Goal: Navigation & Orientation: Find specific page/section

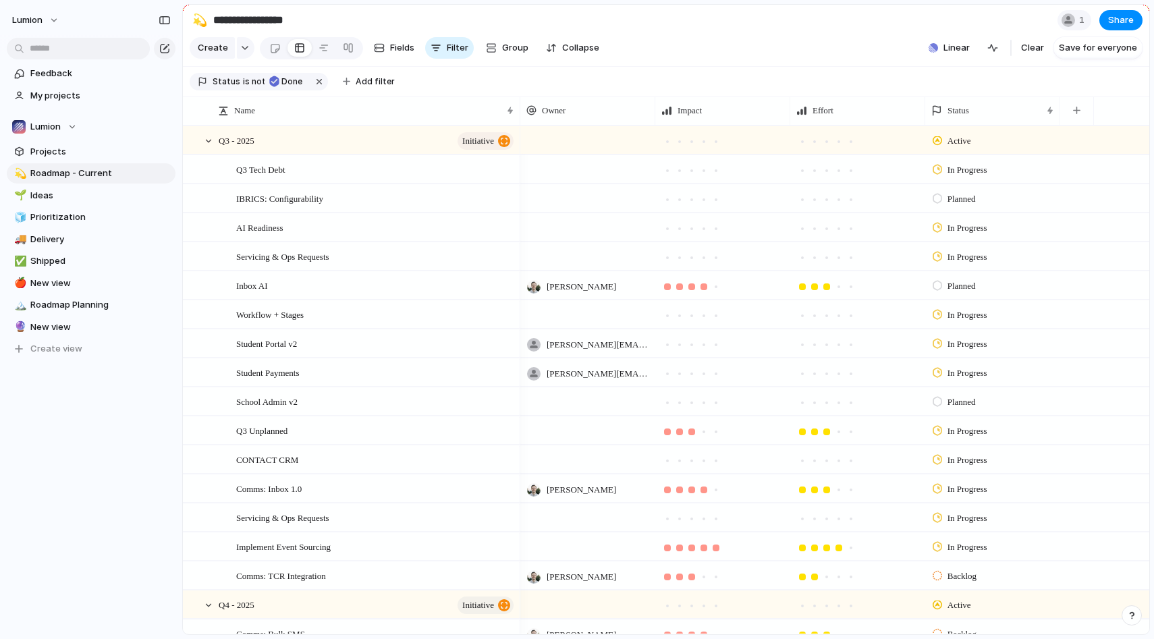
scroll to position [302, 0]
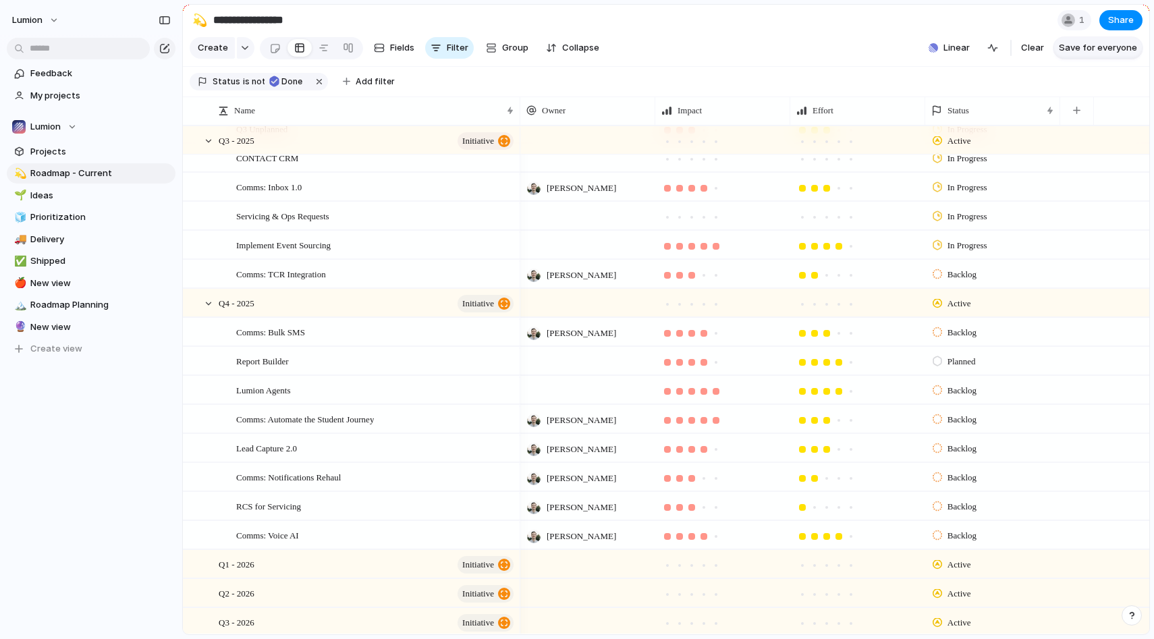
click at [1105, 48] on span "Save for everyone" at bounding box center [1098, 47] width 78 height 13
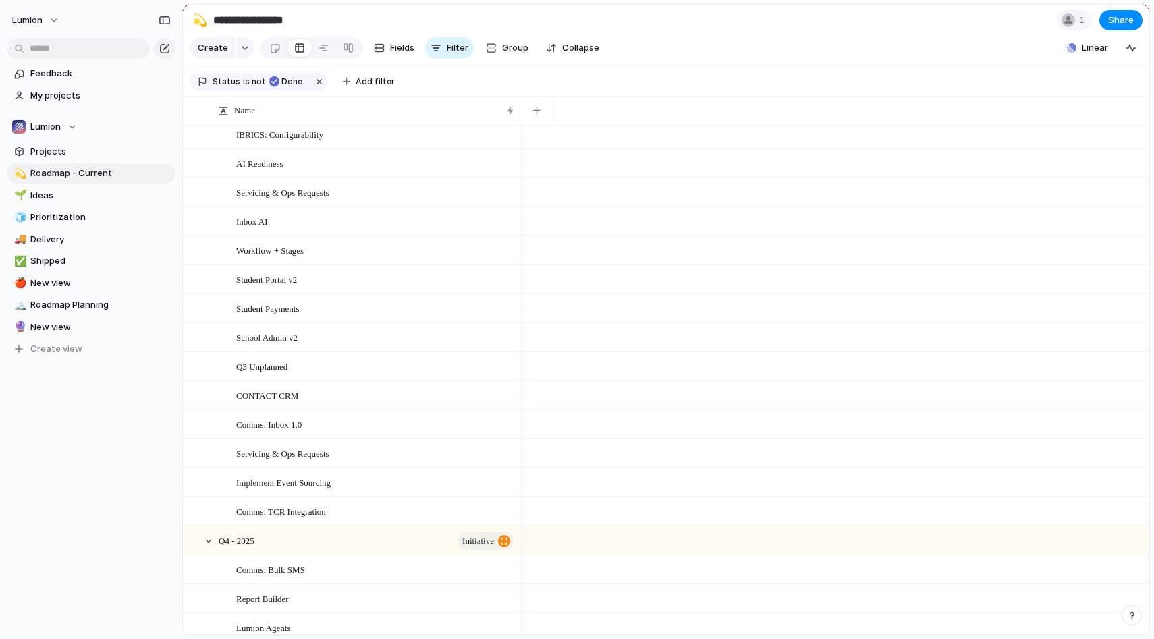
scroll to position [0, 0]
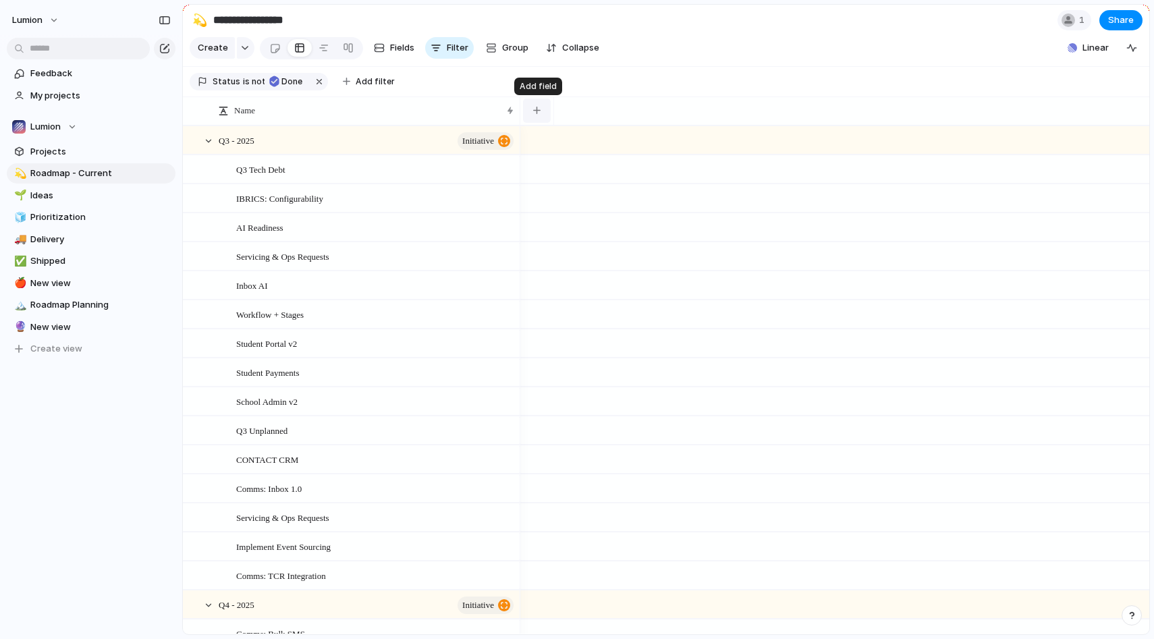
click at [536, 113] on div "button" at bounding box center [536, 110] width 7 height 7
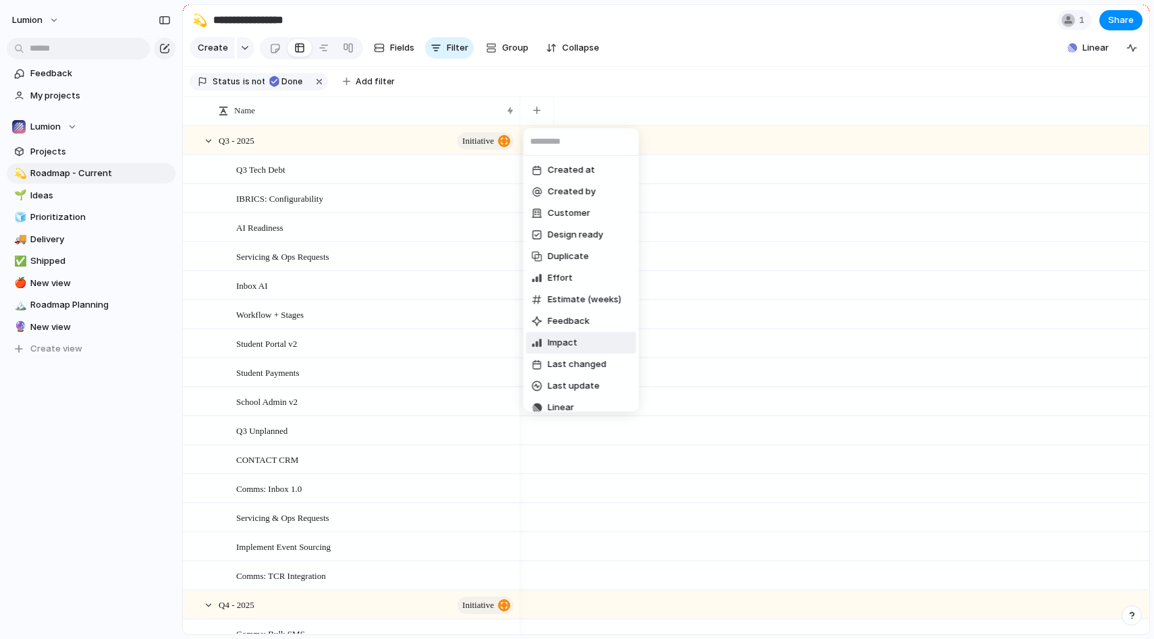
click at [579, 346] on li "Impact" at bounding box center [581, 343] width 110 height 22
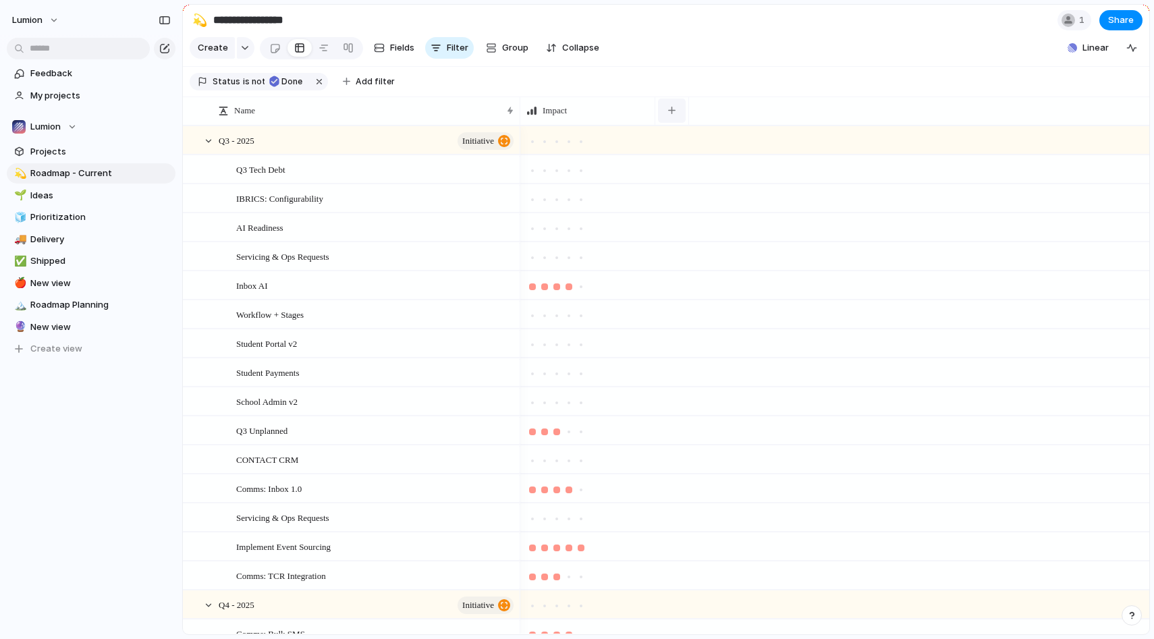
click at [672, 112] on div "button" at bounding box center [671, 110] width 7 height 7
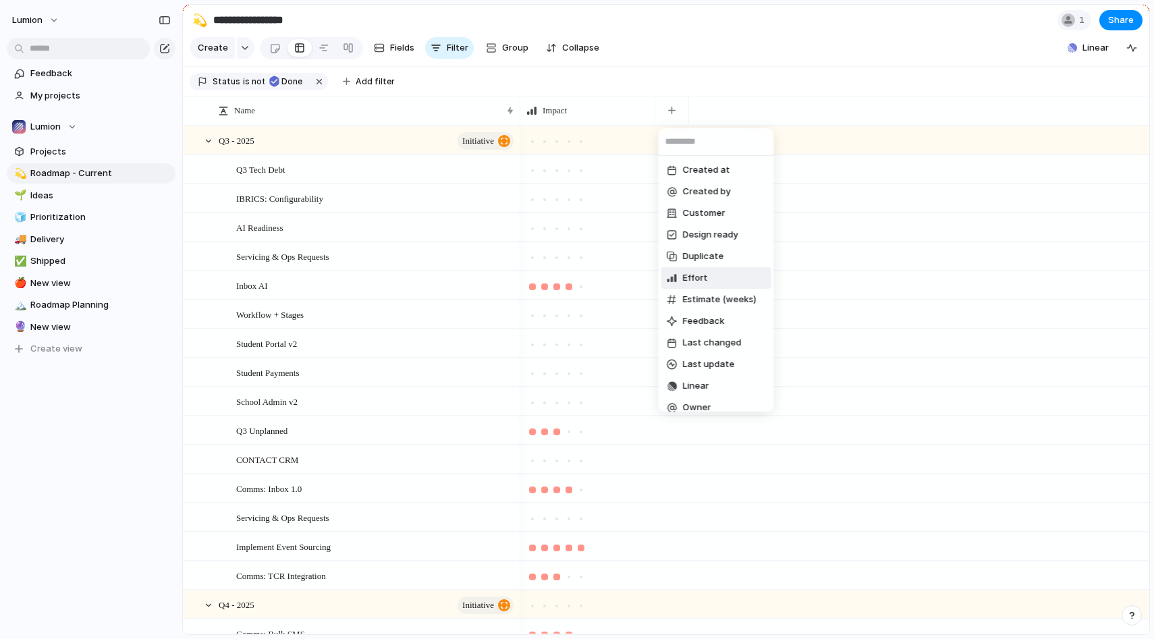
click at [720, 282] on li "Effort" at bounding box center [716, 278] width 110 height 22
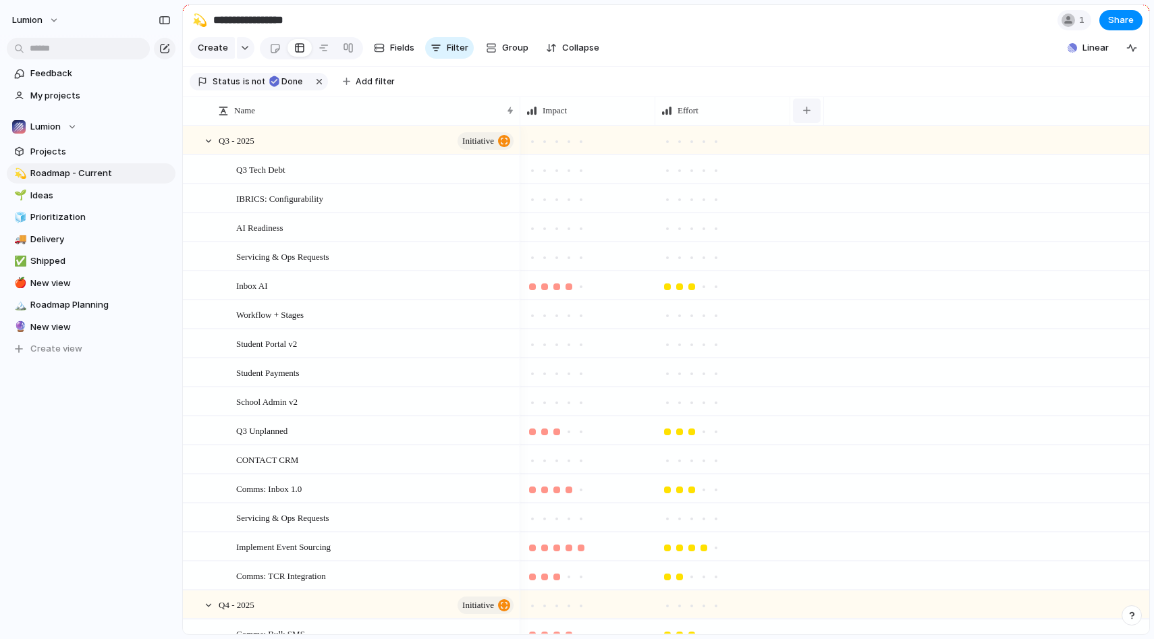
click at [806, 112] on div "button" at bounding box center [806, 110] width 7 height 7
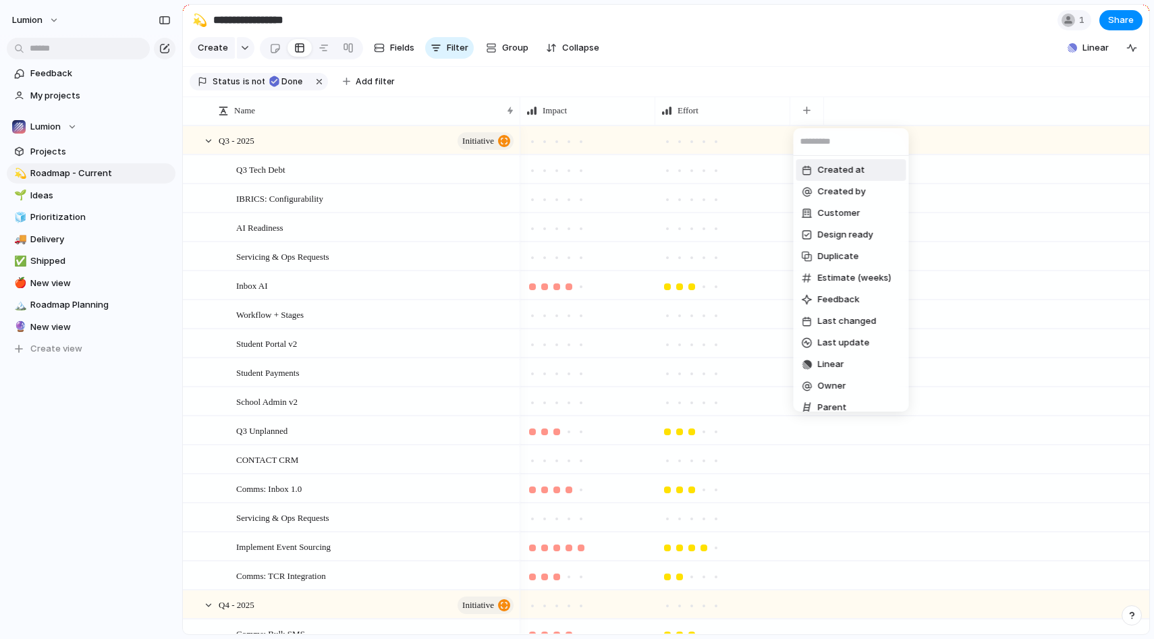
click at [805, 108] on div "Created at Created by Customer Design ready Duplicate Estimate (weeks) Feedback…" at bounding box center [577, 319] width 1154 height 639
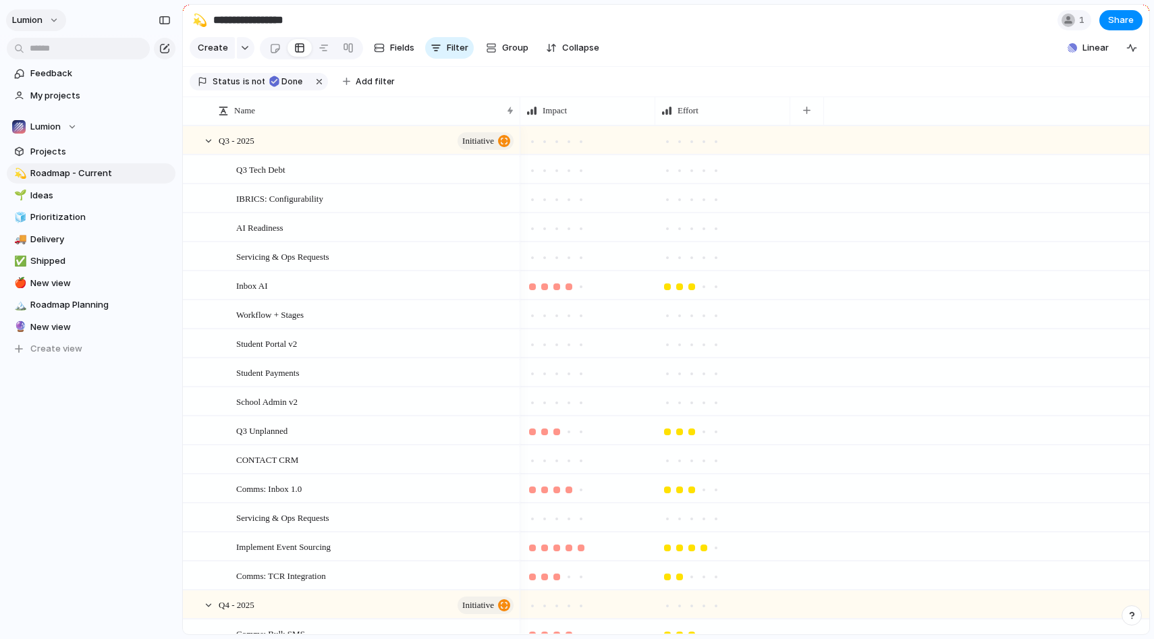
click at [33, 20] on span "Lumion" at bounding box center [27, 19] width 30 height 13
click at [823, 42] on div "Settings Invite members Change theme Sign out" at bounding box center [577, 319] width 1154 height 639
click at [811, 109] on button "button" at bounding box center [807, 111] width 28 height 24
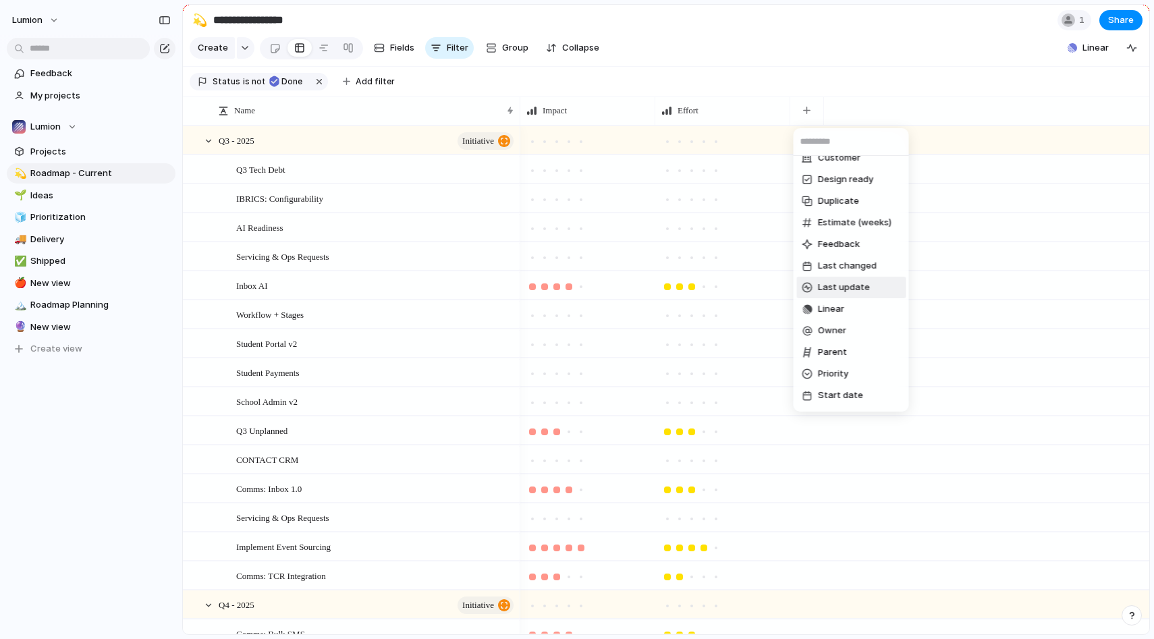
scroll to position [64, 0]
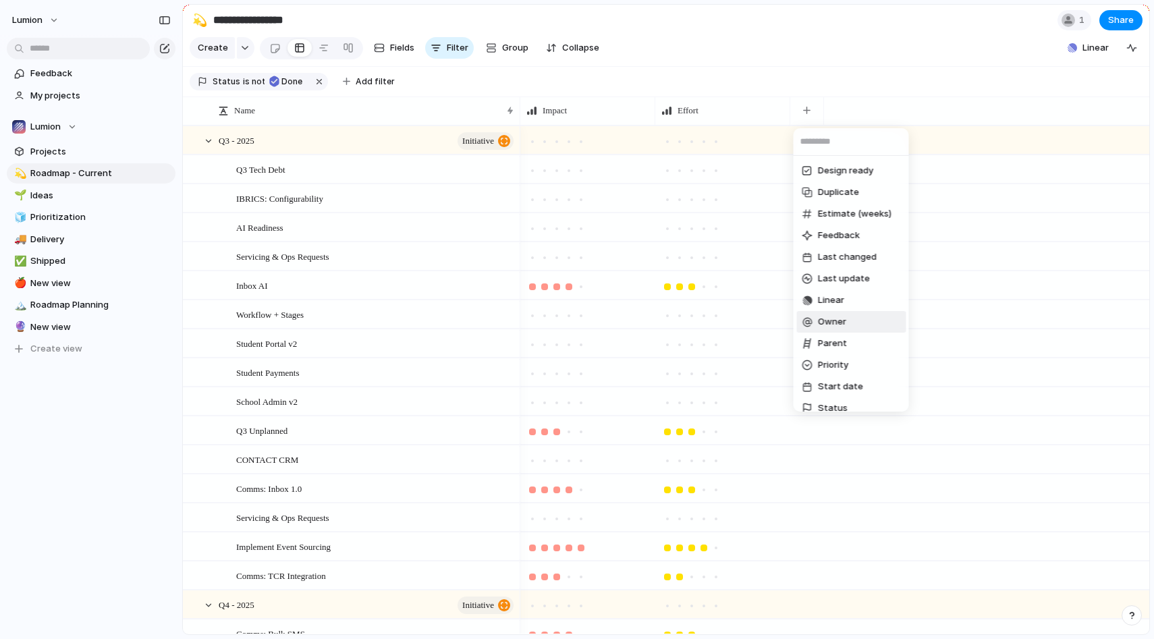
click at [848, 316] on li "Owner" at bounding box center [851, 322] width 110 height 22
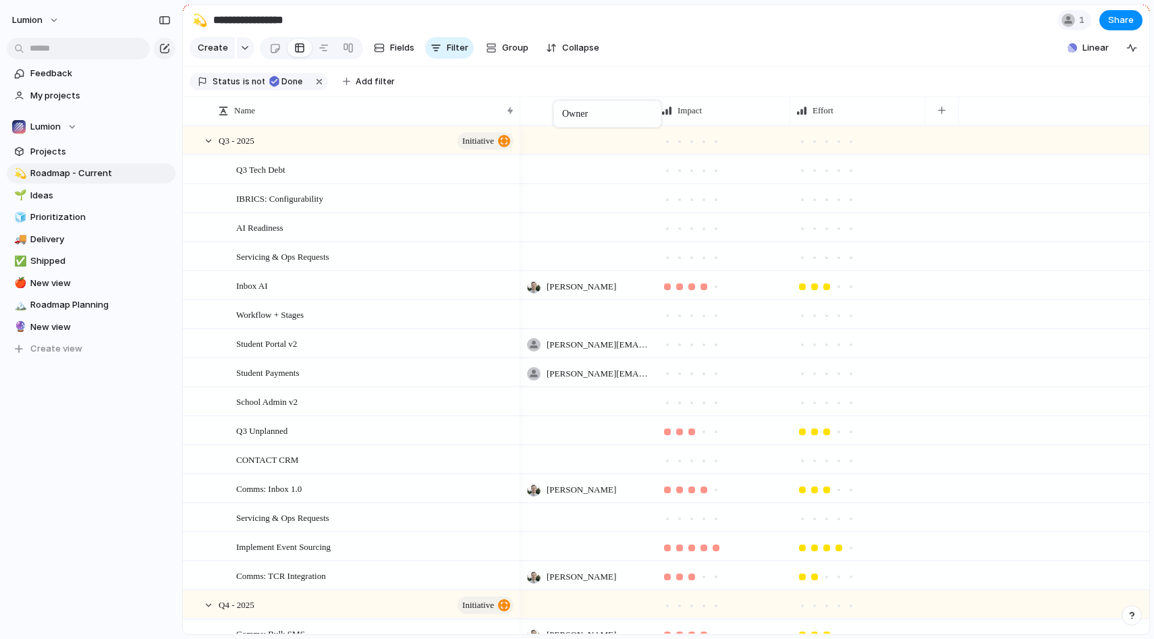
drag, startPoint x: 855, startPoint y: 107, endPoint x: 560, endPoint y: 103, distance: 294.9
click at [945, 111] on div "button" at bounding box center [941, 110] width 7 height 7
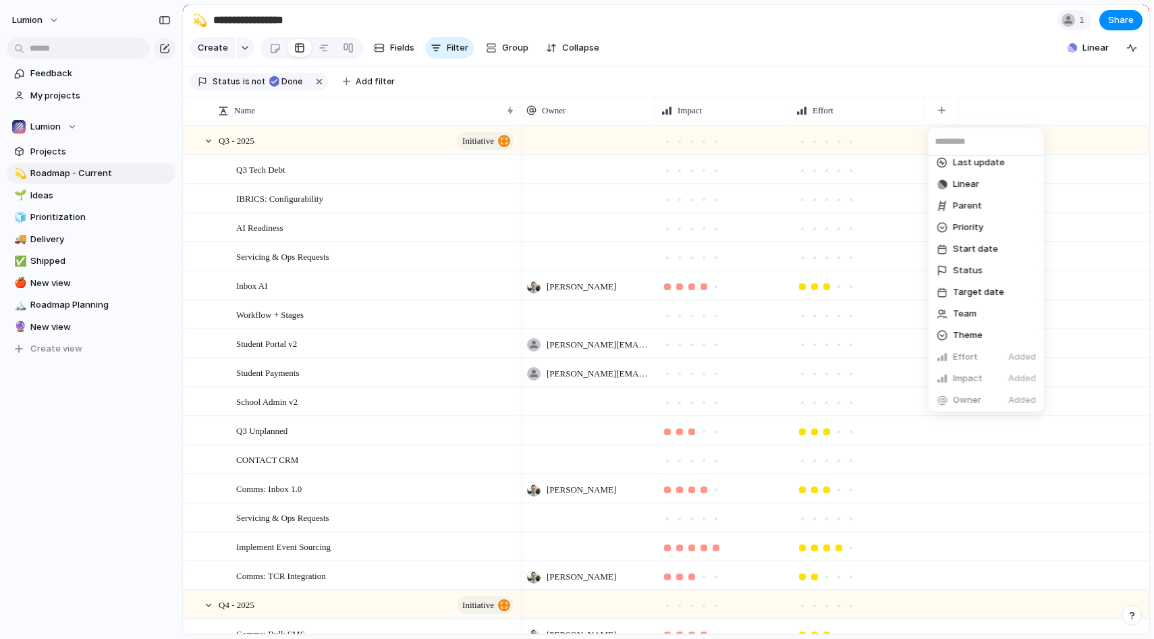
scroll to position [179, 0]
click at [989, 270] on li "Status" at bounding box center [986, 272] width 110 height 22
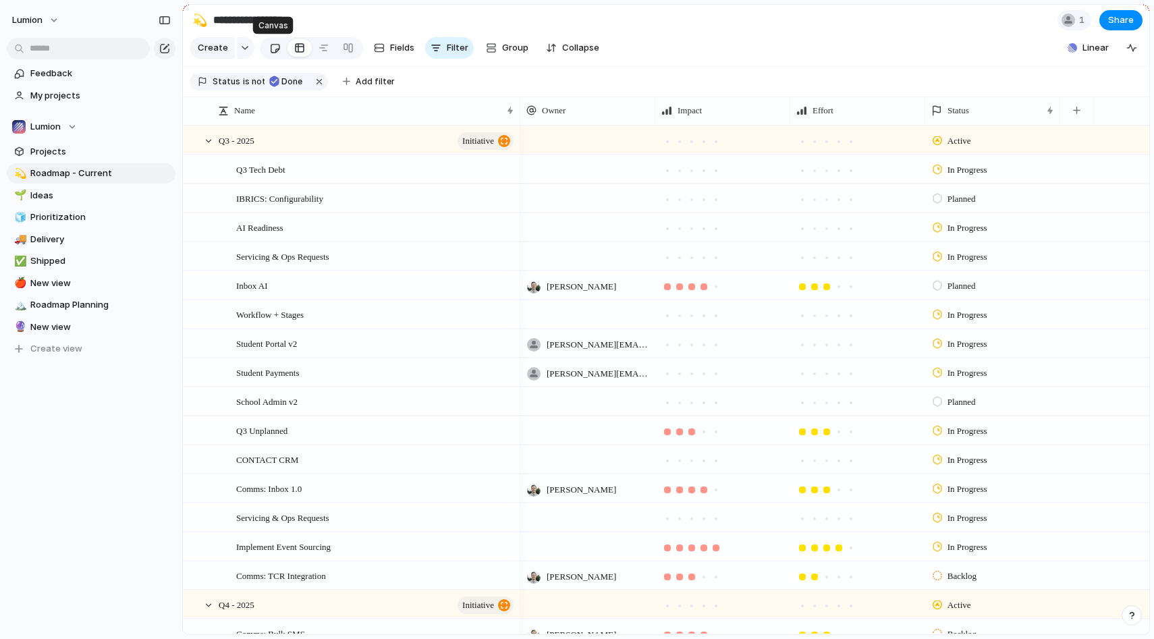
click at [273, 51] on div at bounding box center [274, 48] width 11 height 22
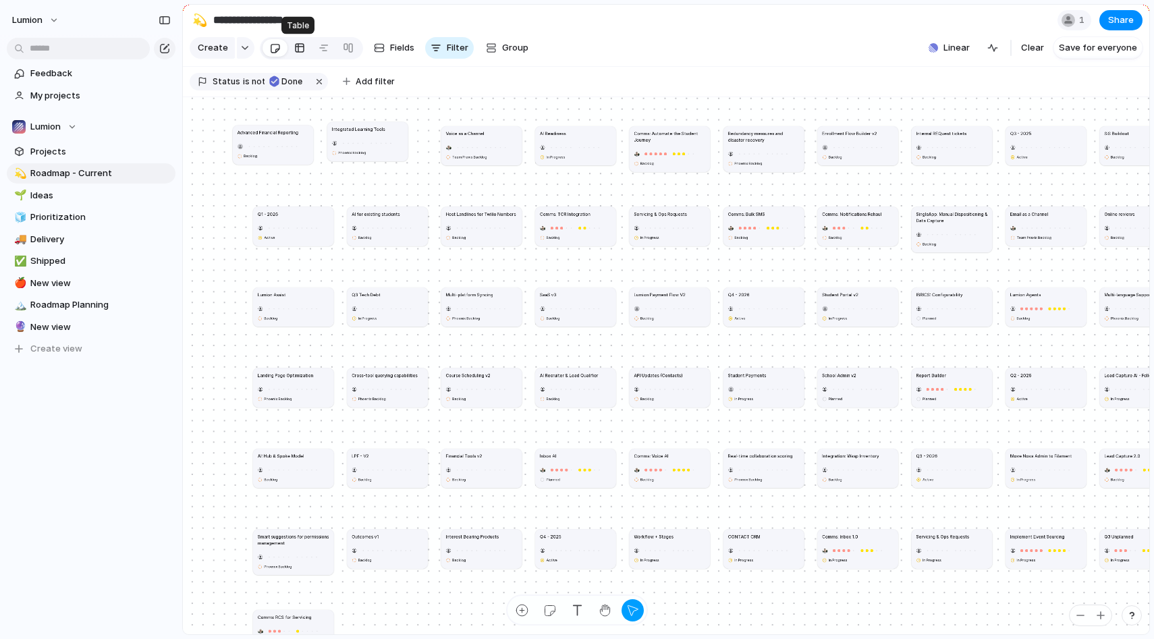
click at [296, 49] on div at bounding box center [299, 48] width 11 height 22
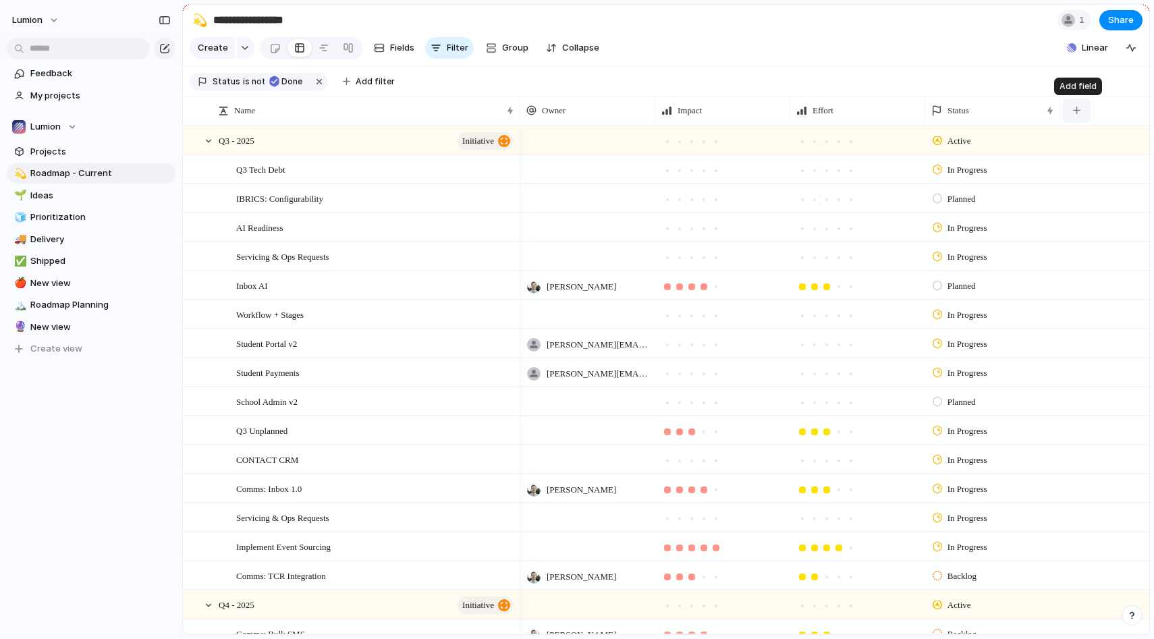
click at [1078, 111] on div "button" at bounding box center [1076, 110] width 7 height 7
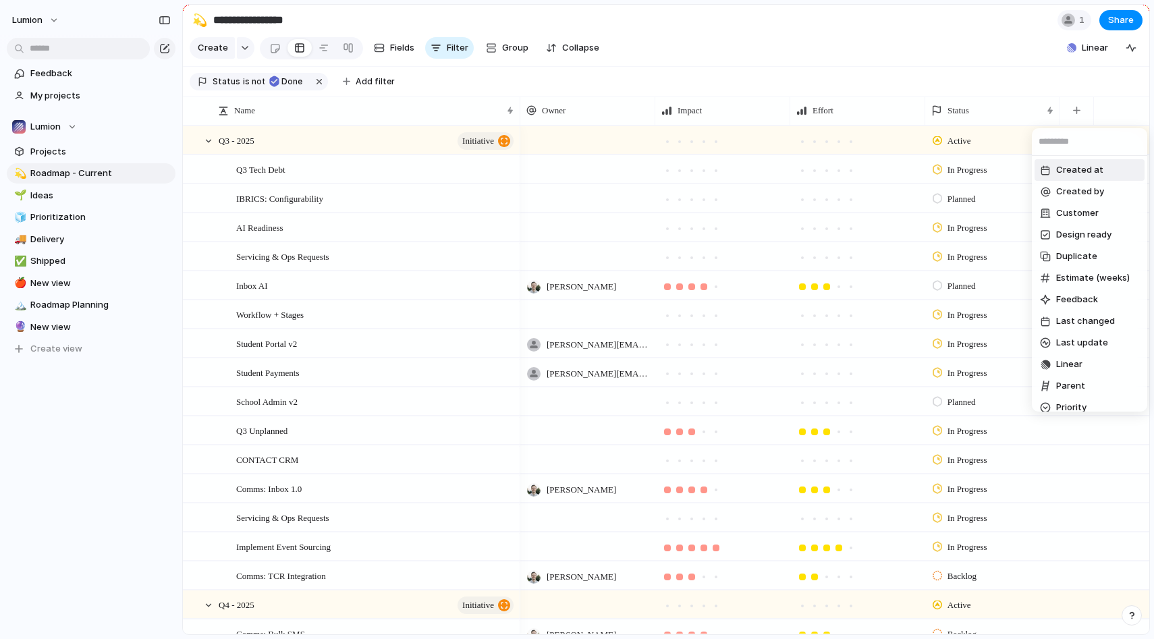
click at [1078, 107] on div "Created at Created by Customer Design ready Duplicate Estimate (weeks) Feedback…" at bounding box center [577, 319] width 1154 height 639
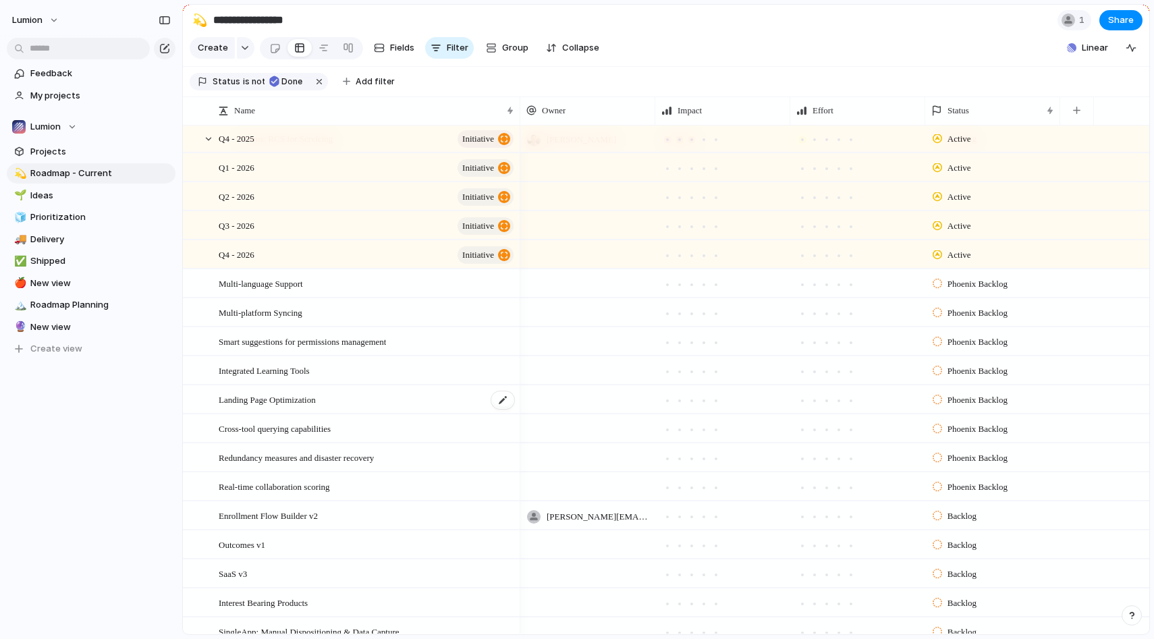
scroll to position [709, 0]
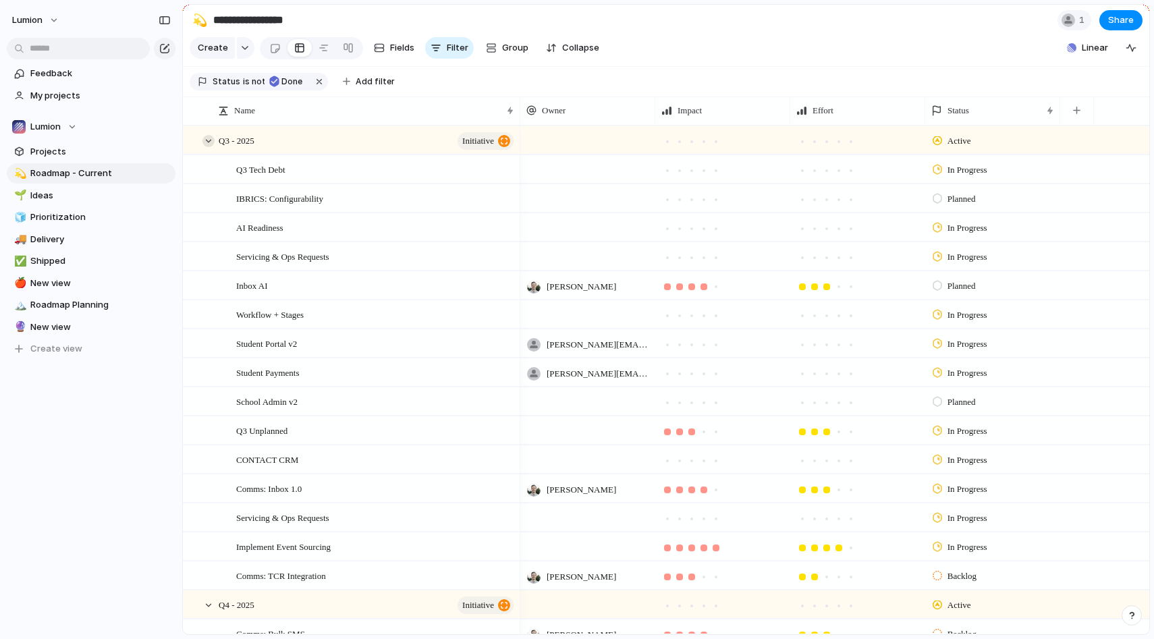
click at [209, 140] on div at bounding box center [208, 141] width 12 height 12
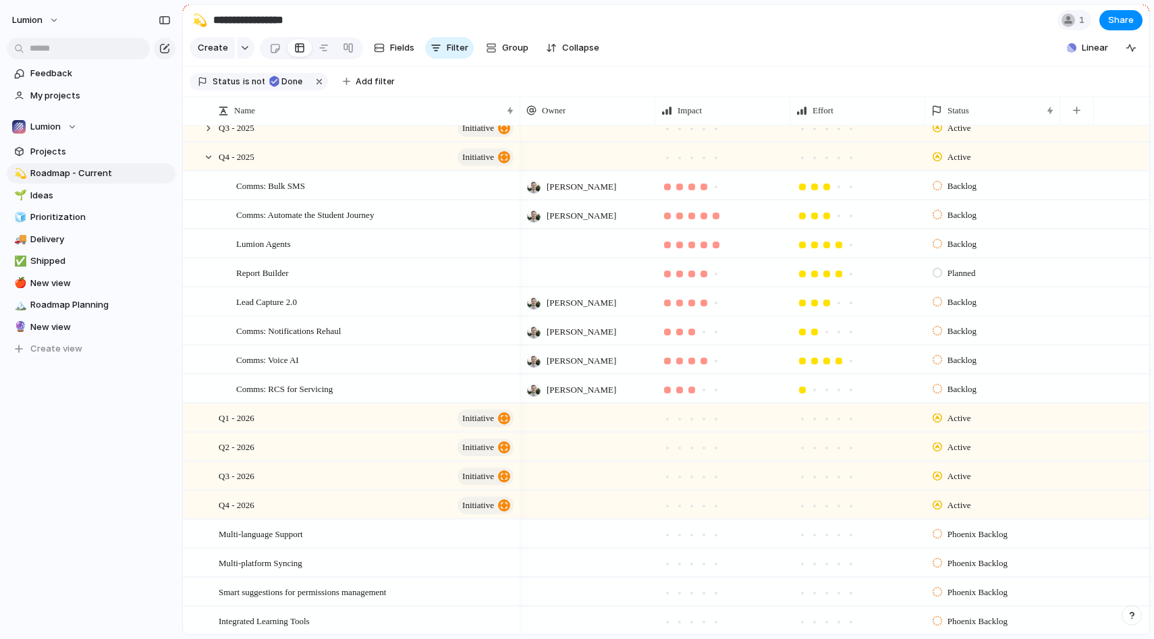
click at [577, 250] on div at bounding box center [587, 243] width 135 height 28
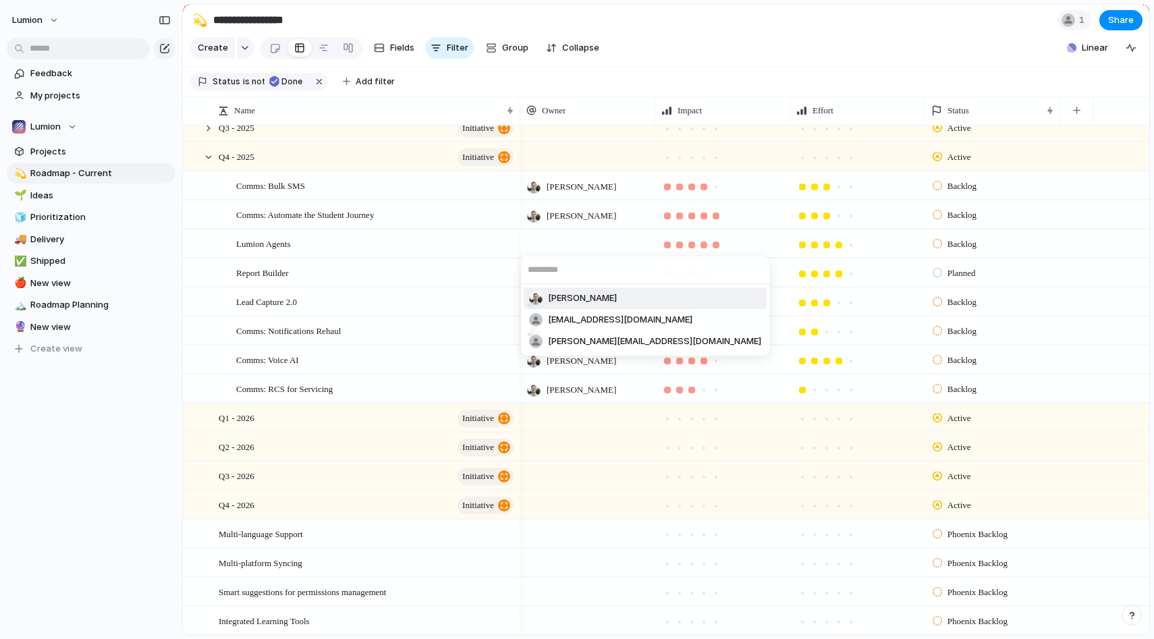
click at [580, 300] on span "[PERSON_NAME]" at bounding box center [582, 298] width 69 height 13
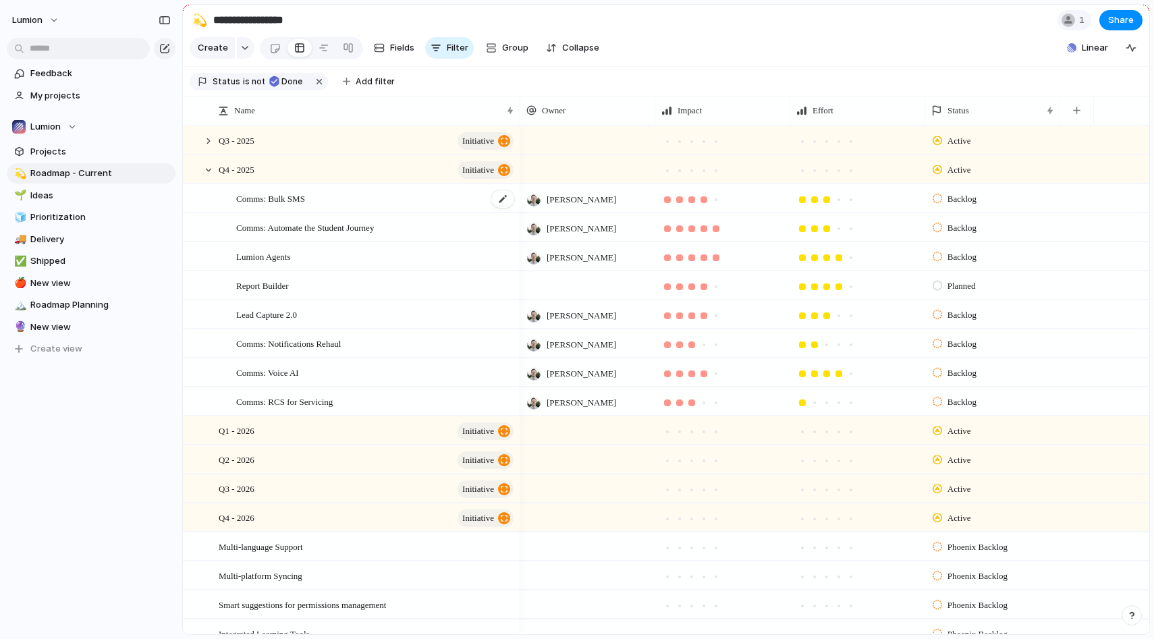
click at [303, 202] on span "Comms: Bulk SMS" at bounding box center [270, 198] width 69 height 16
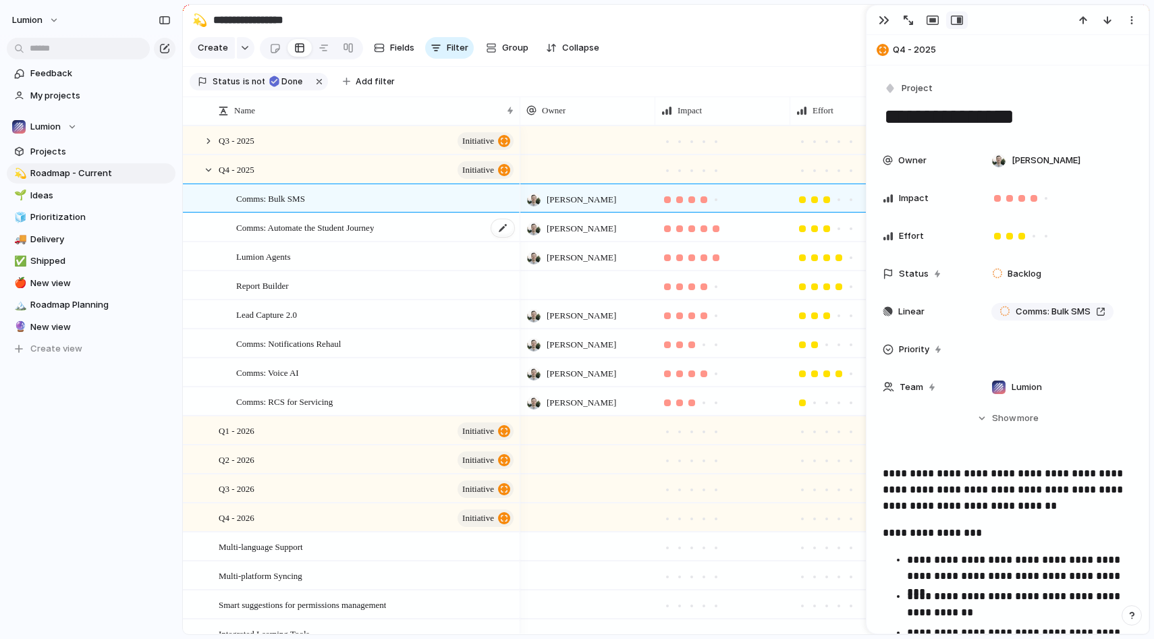
click at [314, 229] on span "Comms: Automate the Student Journey" at bounding box center [305, 227] width 138 height 16
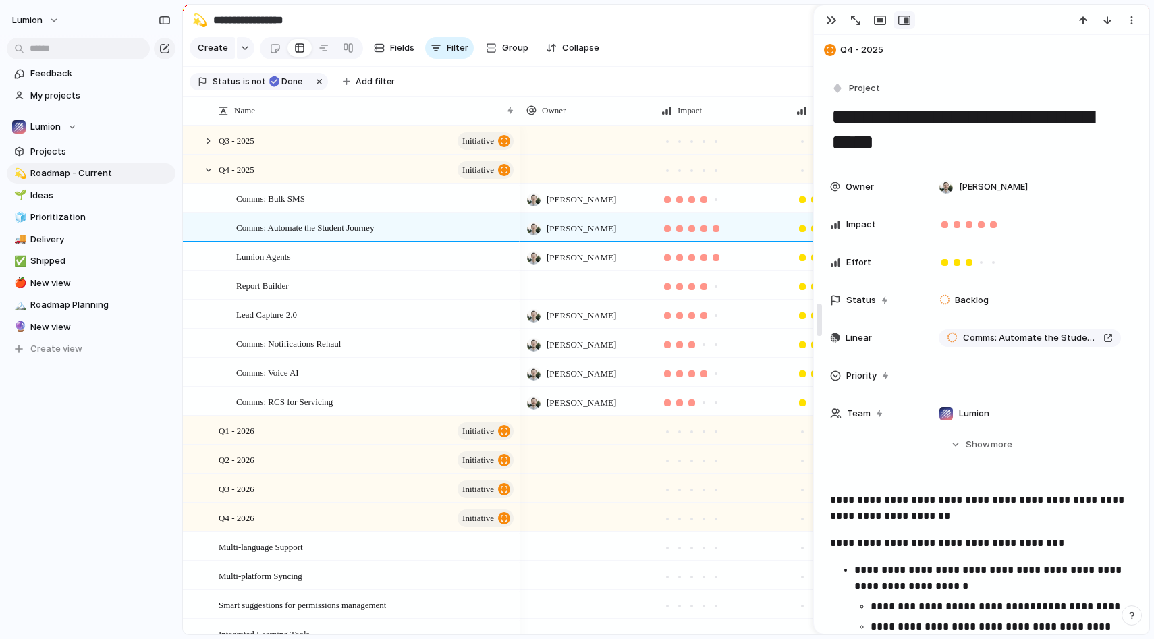
drag, startPoint x: 871, startPoint y: 466, endPoint x: 811, endPoint y: 454, distance: 60.6
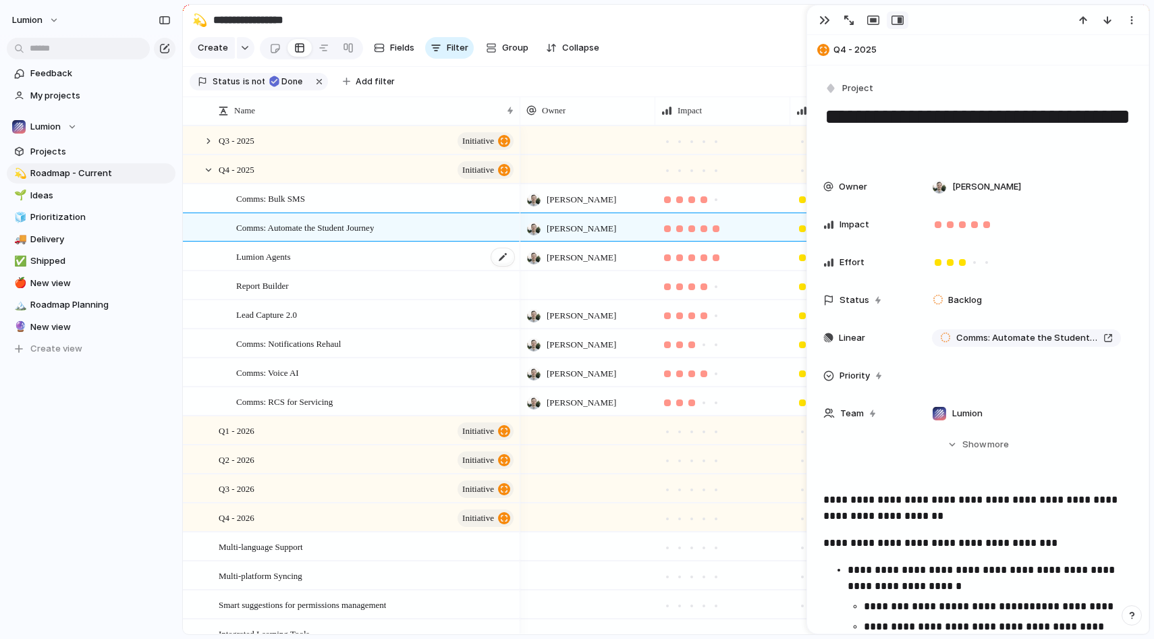
click at [363, 253] on div "Lumion Agents" at bounding box center [375, 257] width 279 height 28
type textarea "**********"
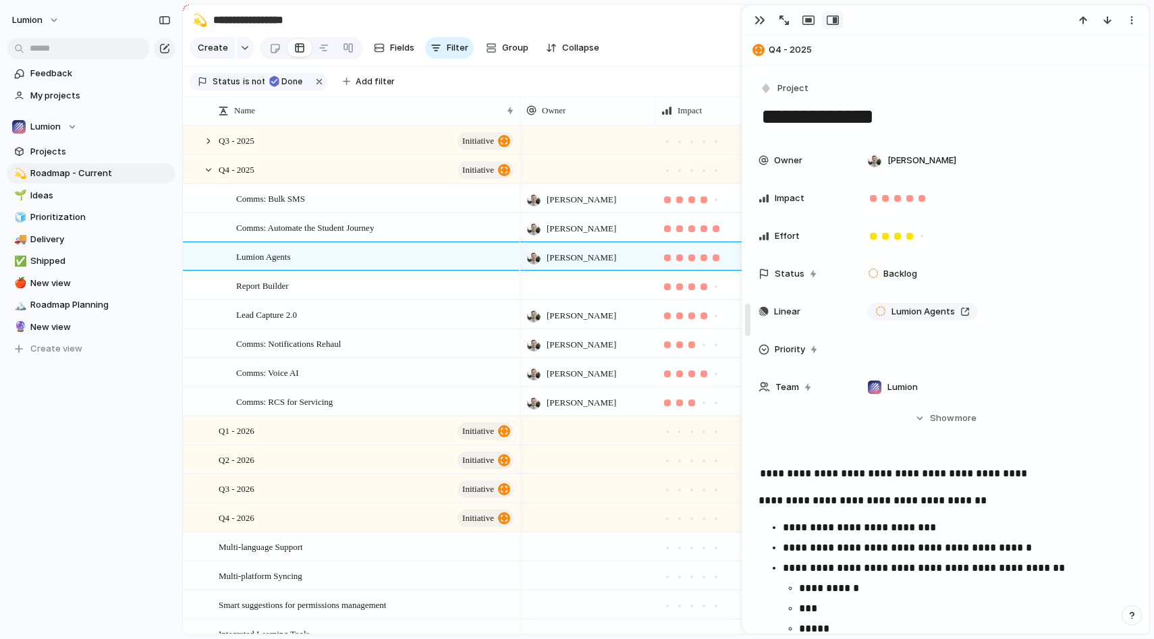
drag, startPoint x: 811, startPoint y: 528, endPoint x: 744, endPoint y: 519, distance: 66.7
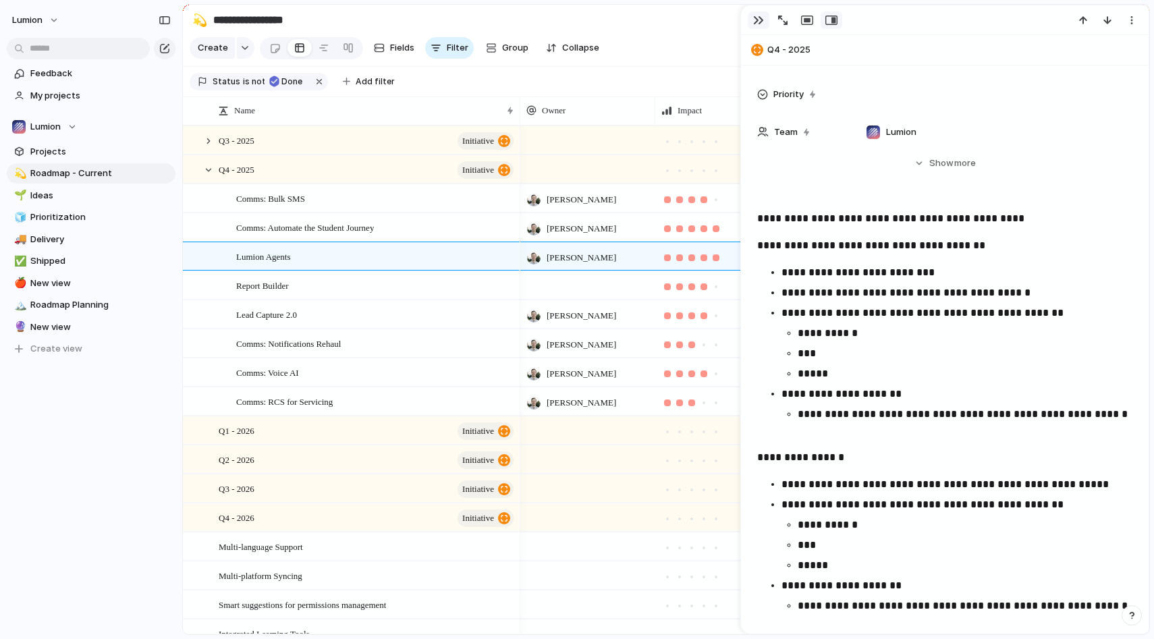
click at [750, 19] on button "button" at bounding box center [759, 20] width 22 height 18
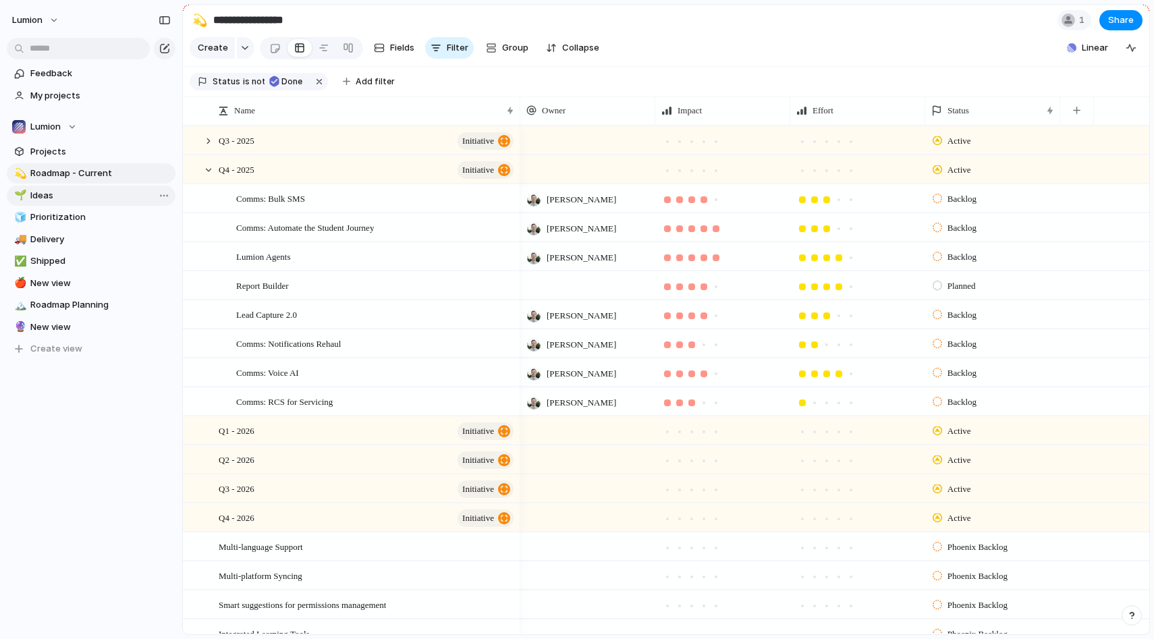
click at [72, 197] on span "Ideas" at bounding box center [100, 195] width 140 height 13
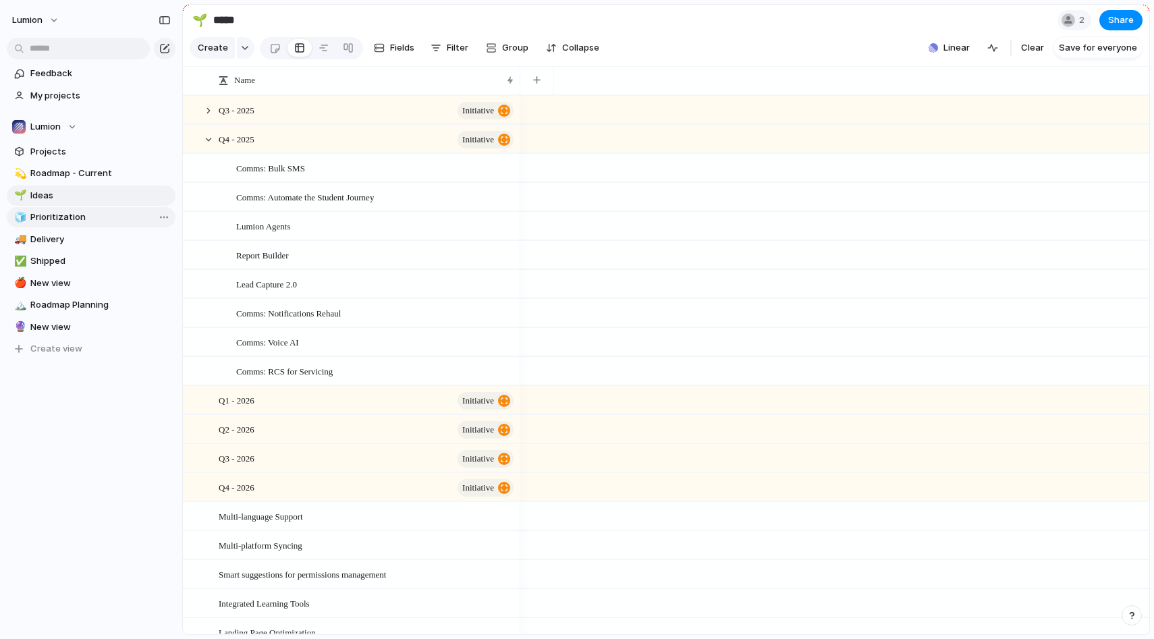
click at [71, 221] on span "Prioritization" at bounding box center [100, 217] width 140 height 13
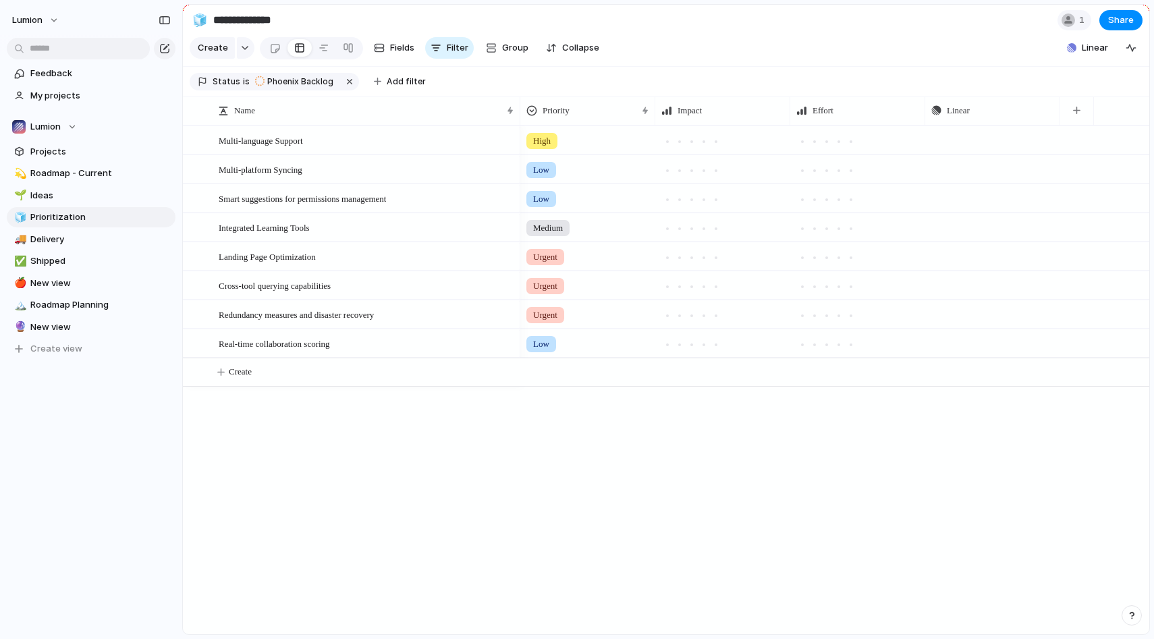
click at [68, 250] on div "💫 Roadmap - Current 🌱 Ideas 🧊 Prioritization 🚚 Delivery ✅ Shipped 🍎 New view 🏔️…" at bounding box center [91, 261] width 169 height 196
click at [65, 236] on span "Delivery" at bounding box center [100, 239] width 140 height 13
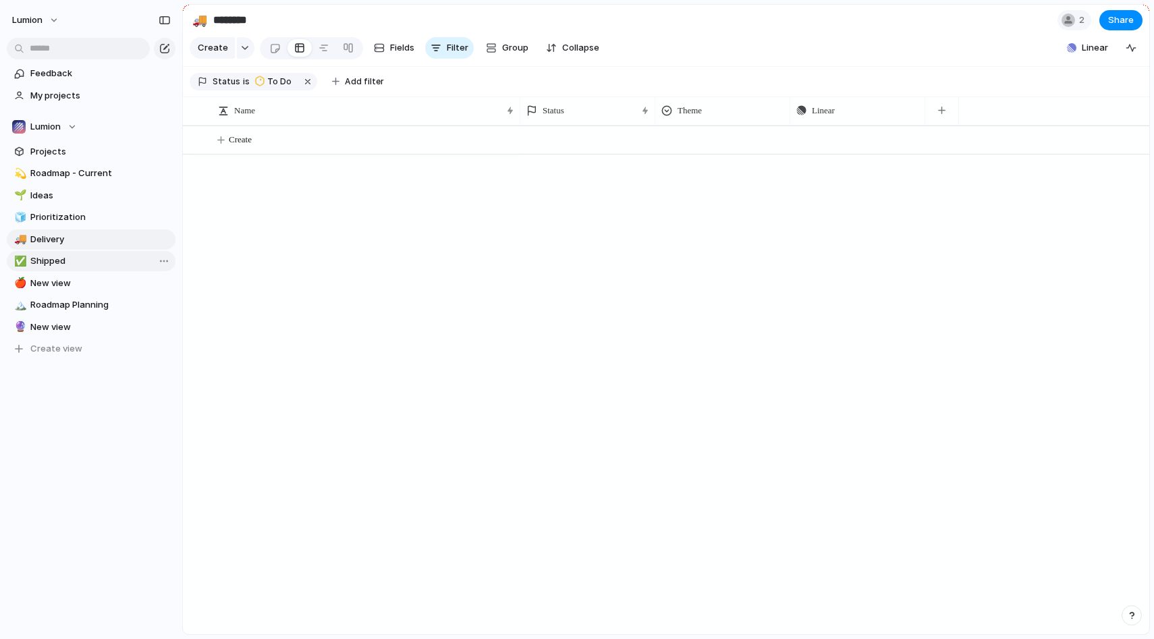
click at [61, 262] on span "Shipped" at bounding box center [100, 260] width 140 height 13
type input "*******"
click at [61, 284] on span "New view" at bounding box center [100, 283] width 140 height 13
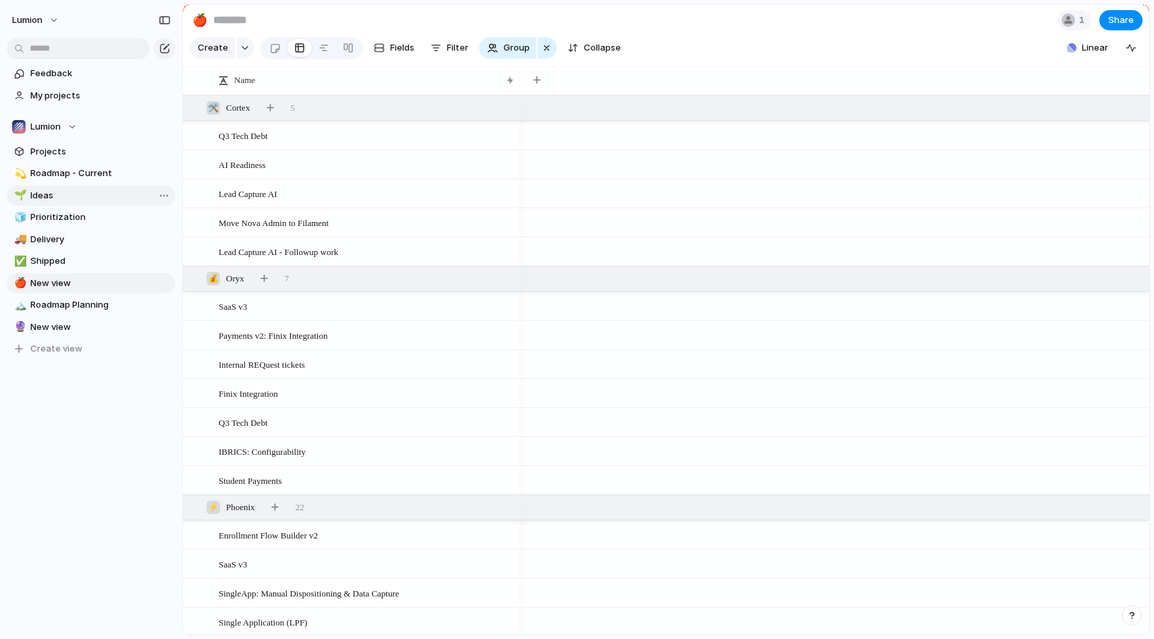
click at [48, 198] on span "Ideas" at bounding box center [100, 195] width 140 height 13
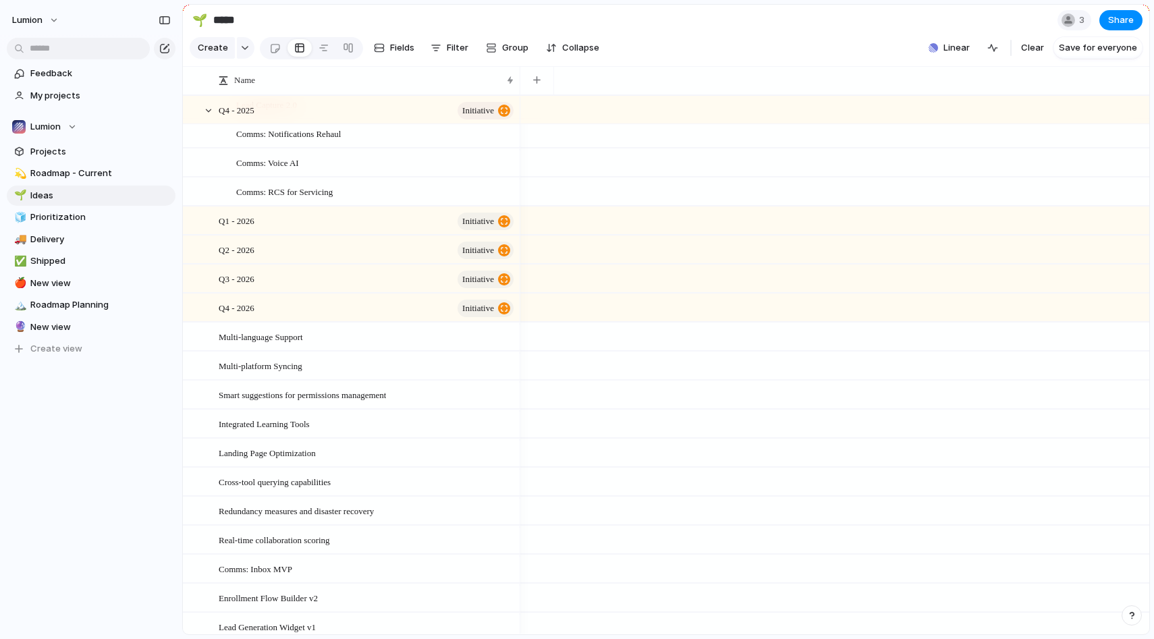
scroll to position [907, 0]
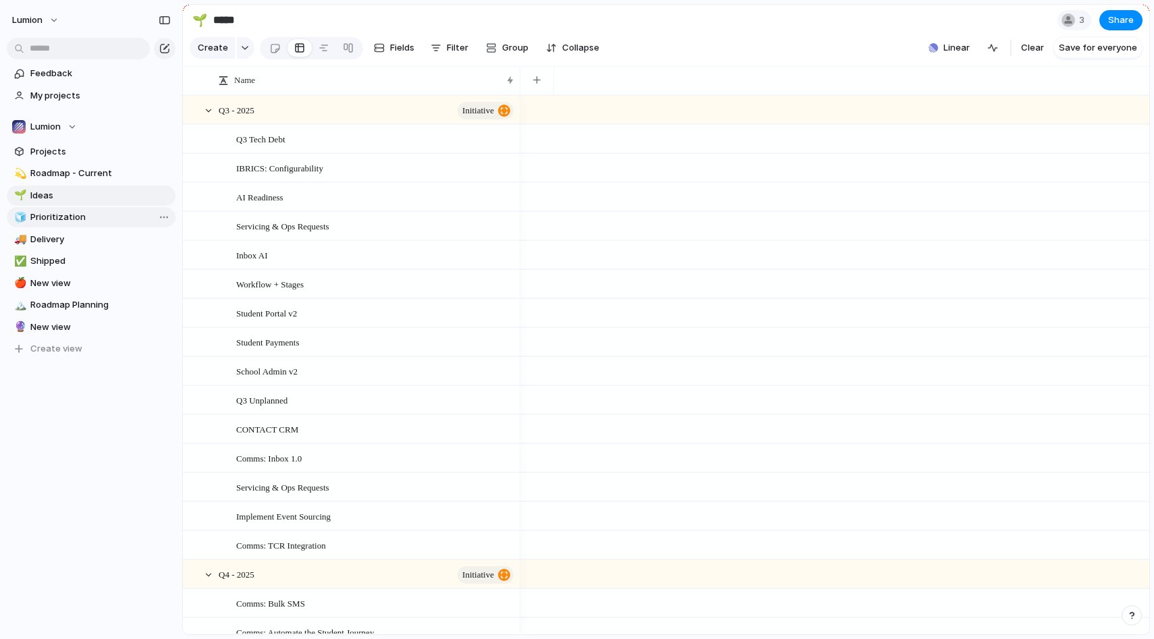
click at [77, 225] on link "🧊 Prioritization" at bounding box center [91, 217] width 169 height 20
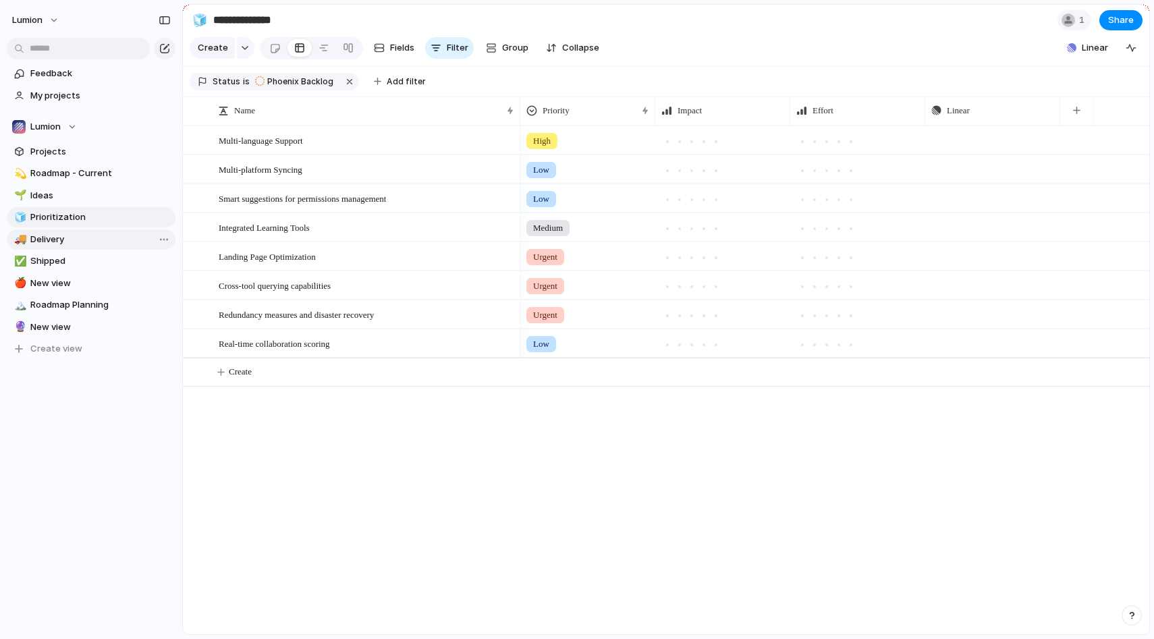
click at [65, 242] on span "Delivery" at bounding box center [100, 239] width 140 height 13
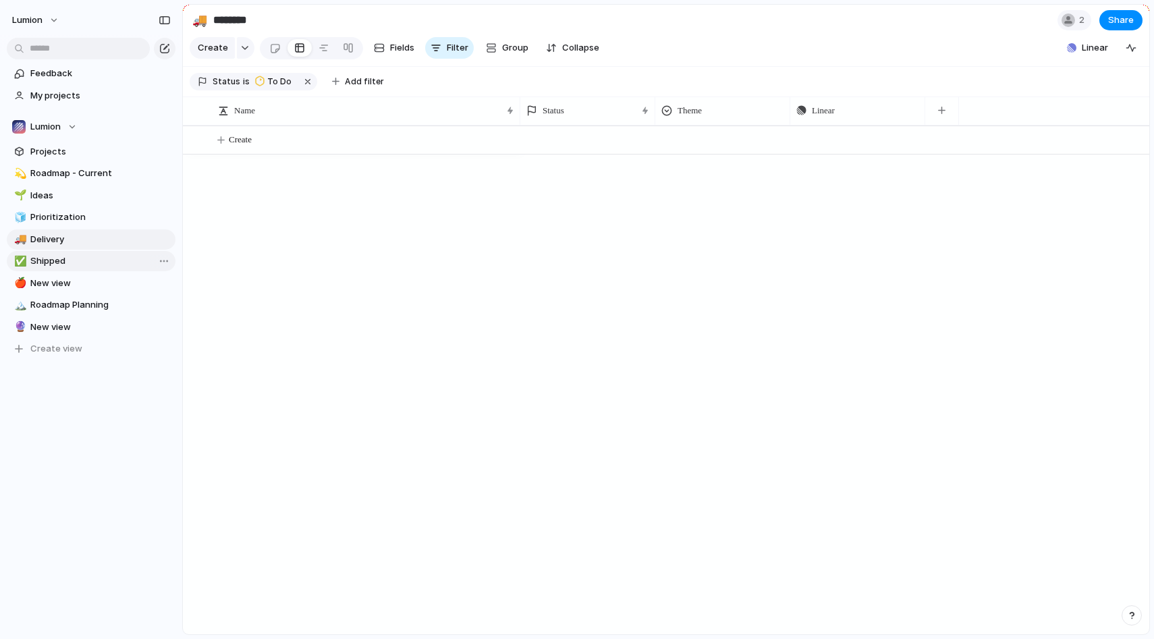
click at [63, 260] on span "Shipped" at bounding box center [100, 260] width 140 height 13
type input "*******"
click at [62, 280] on span "New view" at bounding box center [100, 283] width 140 height 13
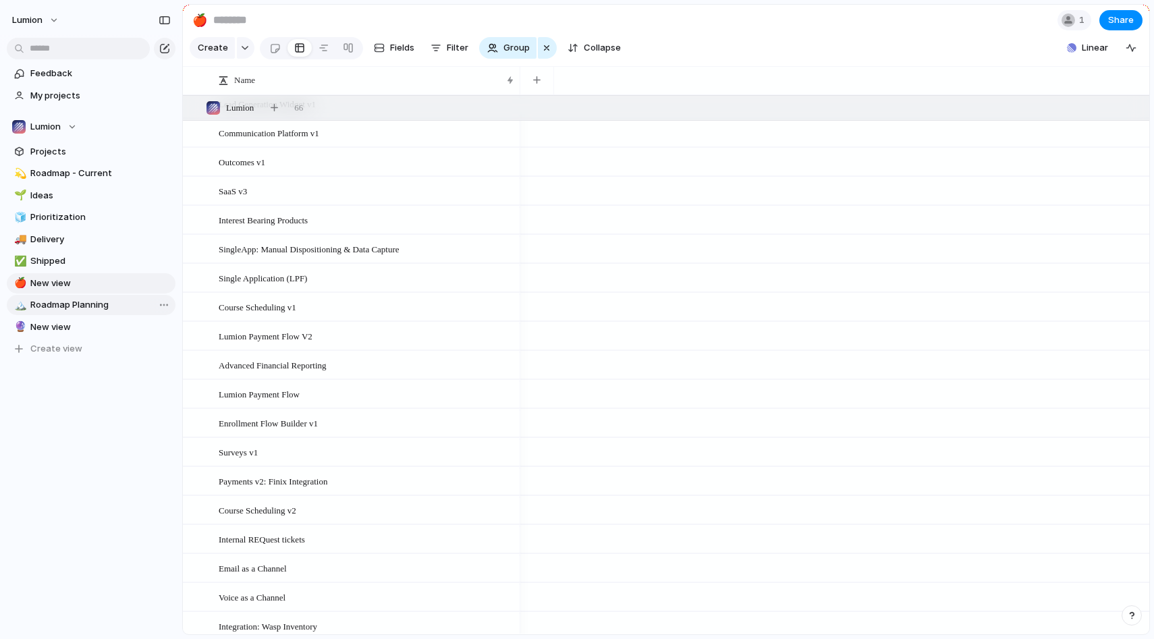
click at [68, 298] on span "Roadmap Planning" at bounding box center [100, 304] width 140 height 13
type input "**********"
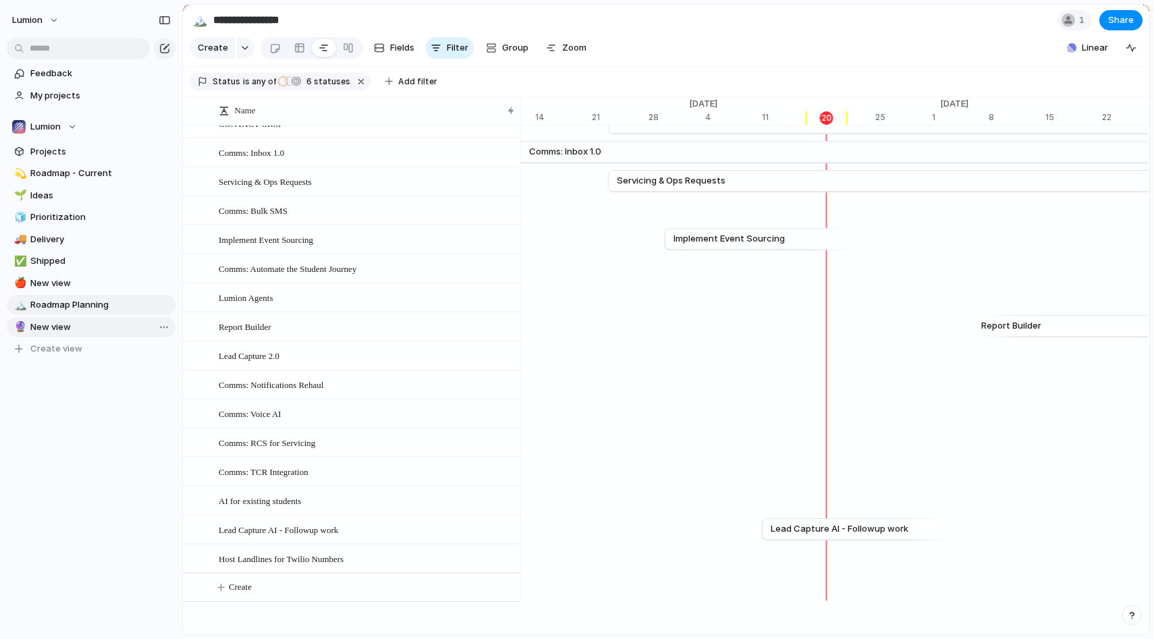
click at [80, 331] on span "New view" at bounding box center [100, 327] width 140 height 13
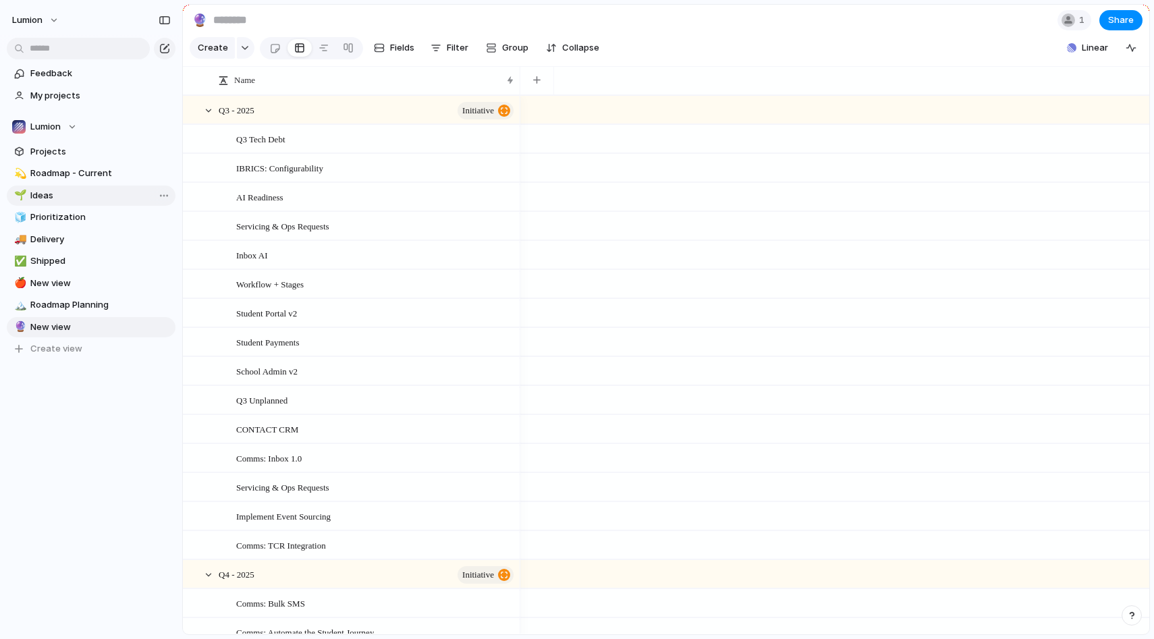
click at [52, 196] on span "Ideas" at bounding box center [100, 195] width 140 height 13
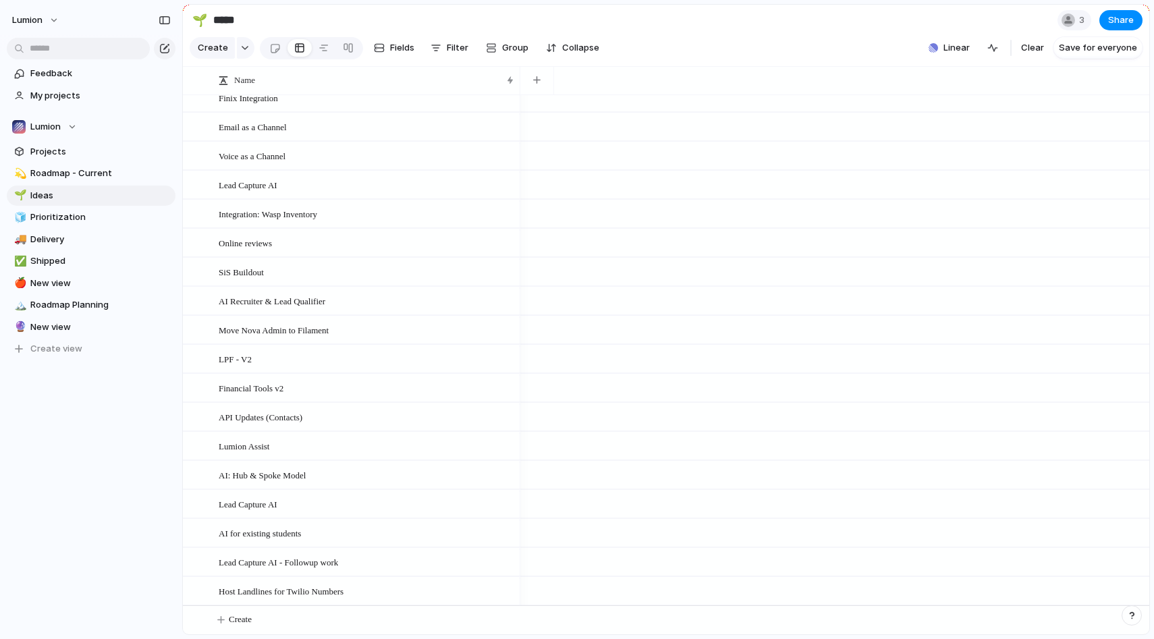
click at [42, 31] on div "Lumion" at bounding box center [91, 17] width 182 height 35
click at [46, 13] on button "Lumion" at bounding box center [36, 20] width 60 height 22
click at [62, 52] on span "Settings" at bounding box center [49, 50] width 37 height 13
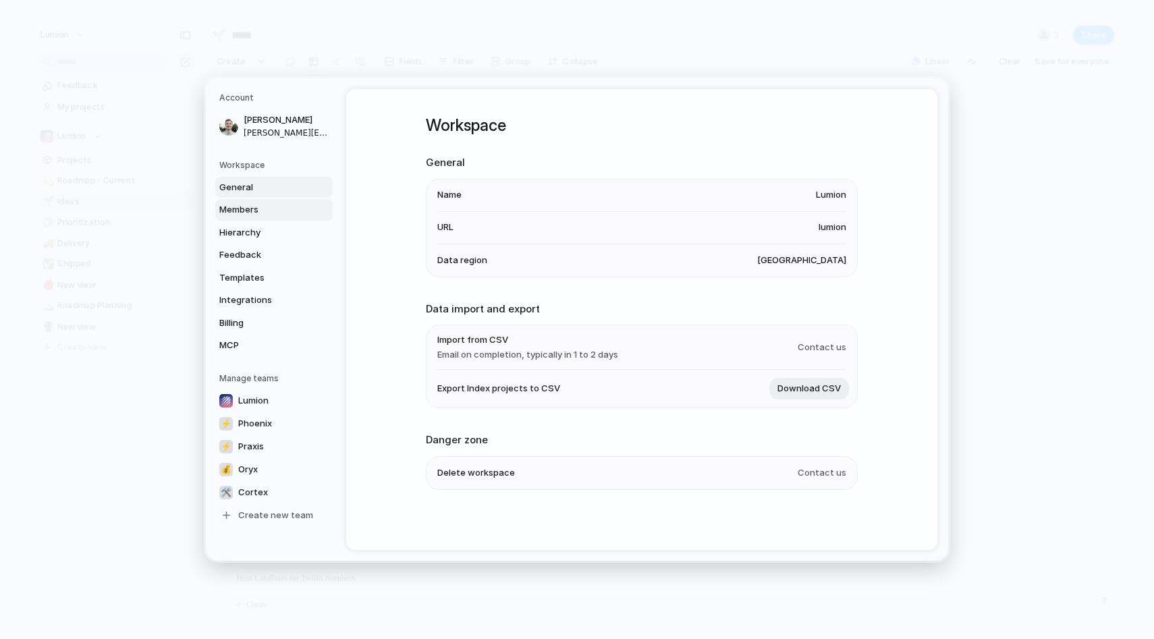
click at [238, 209] on span "Members" at bounding box center [262, 209] width 86 height 13
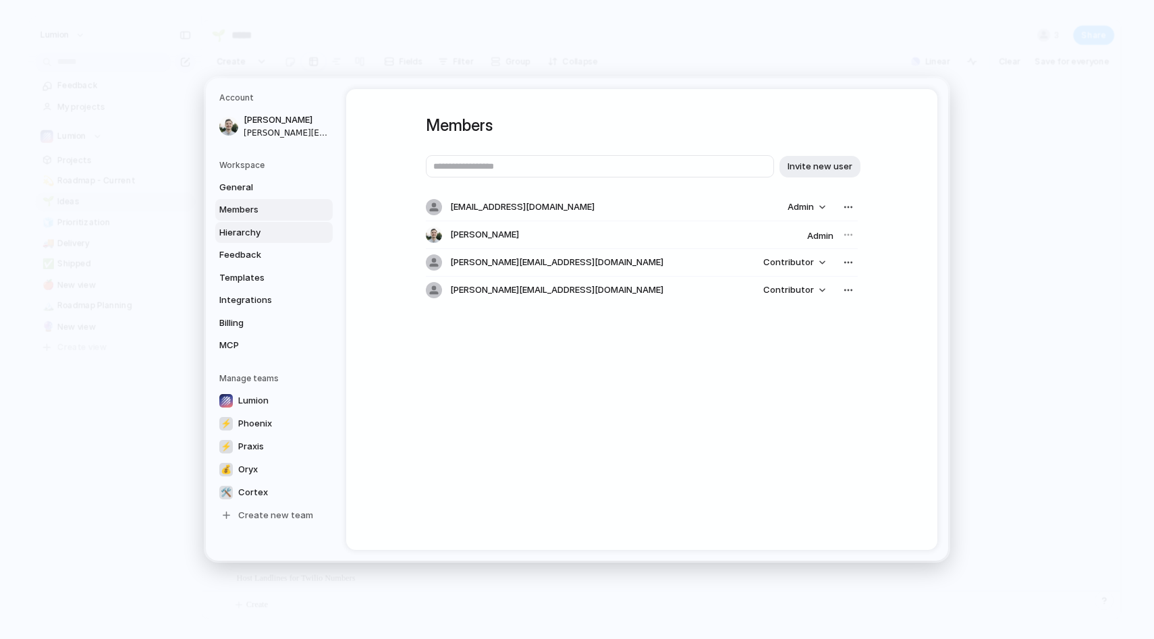
click at [242, 226] on span "Hierarchy" at bounding box center [262, 232] width 86 height 13
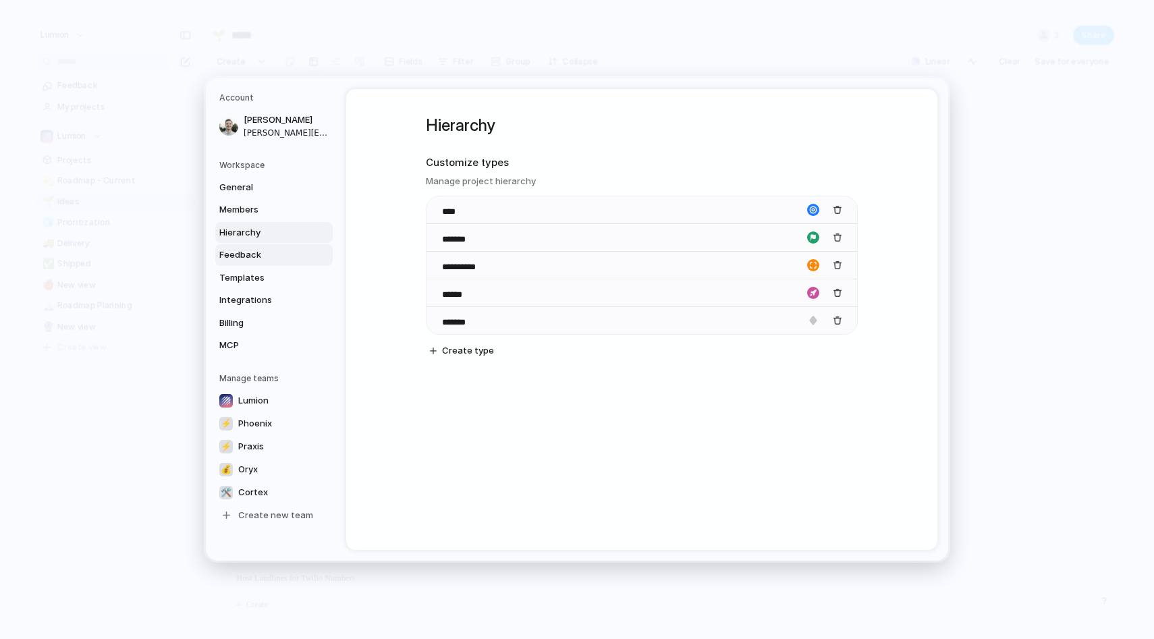
click at [242, 249] on span "Feedback" at bounding box center [262, 254] width 86 height 13
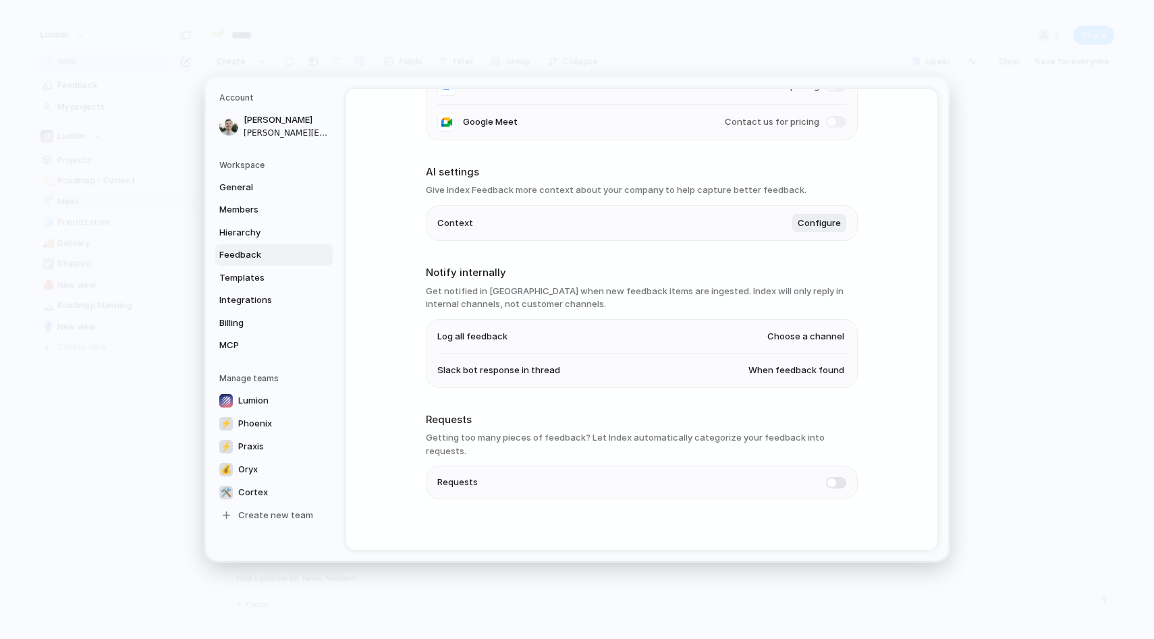
scroll to position [236, 0]
click at [266, 283] on span "Templates" at bounding box center [262, 277] width 86 height 13
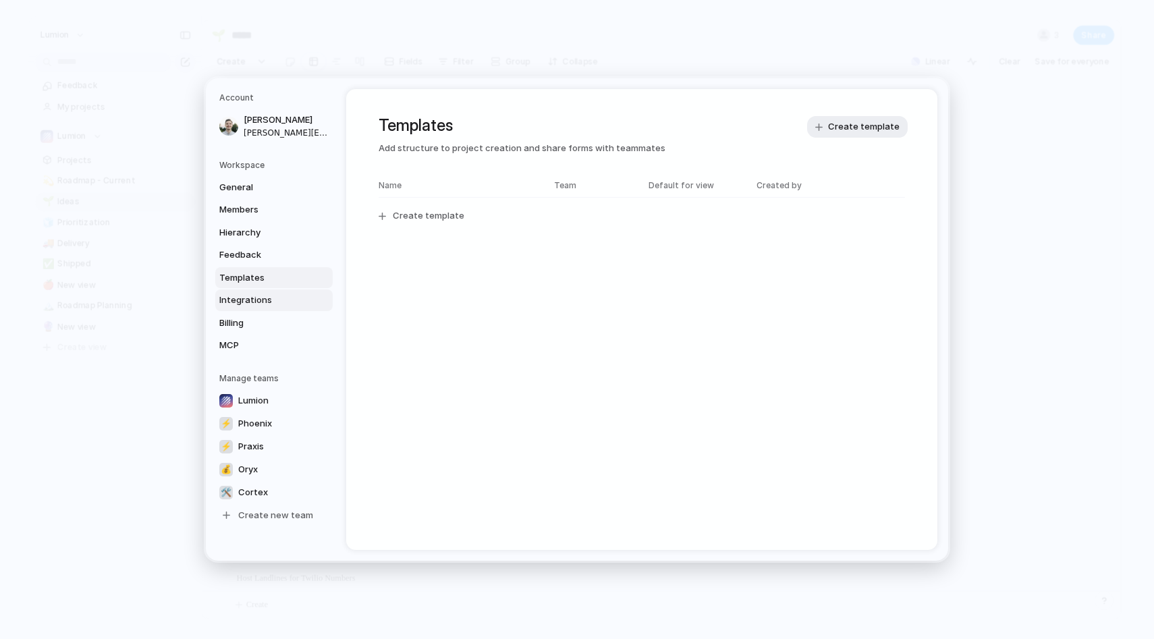
click at [271, 304] on span "Integrations" at bounding box center [262, 300] width 86 height 13
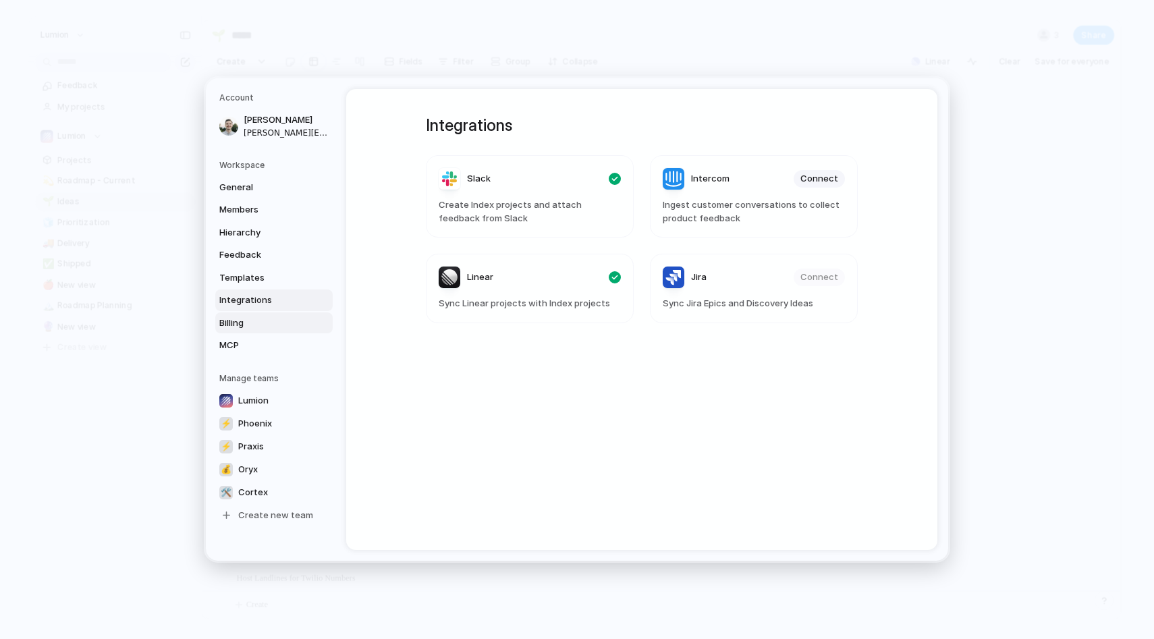
click at [260, 319] on span "Billing" at bounding box center [262, 323] width 86 height 13
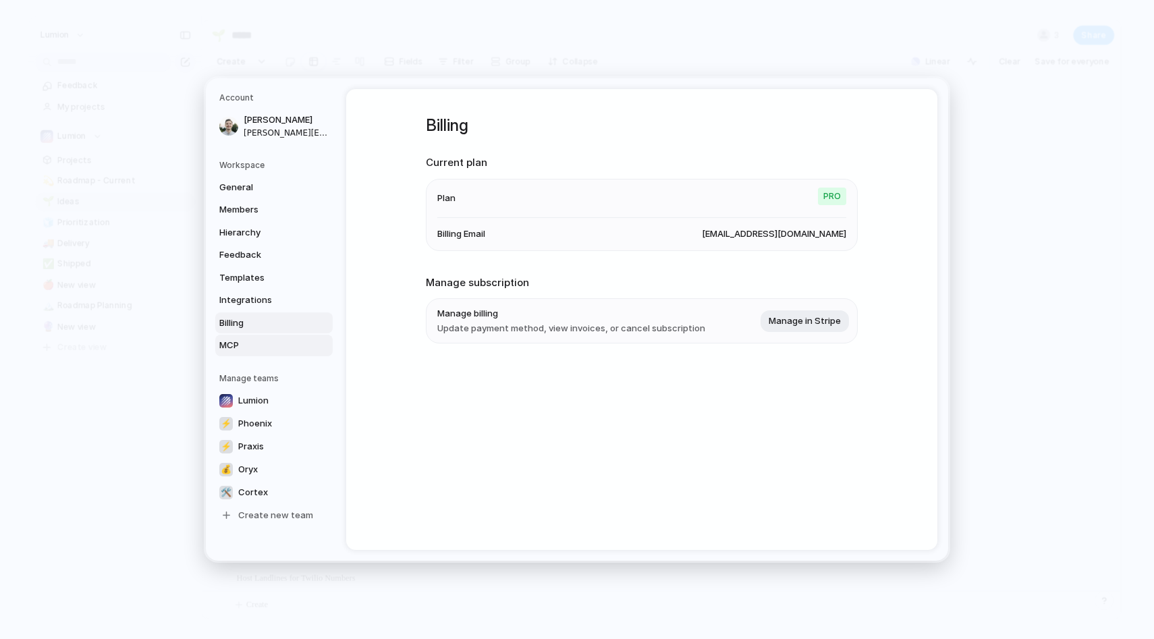
click at [258, 346] on span "MCP" at bounding box center [262, 345] width 86 height 13
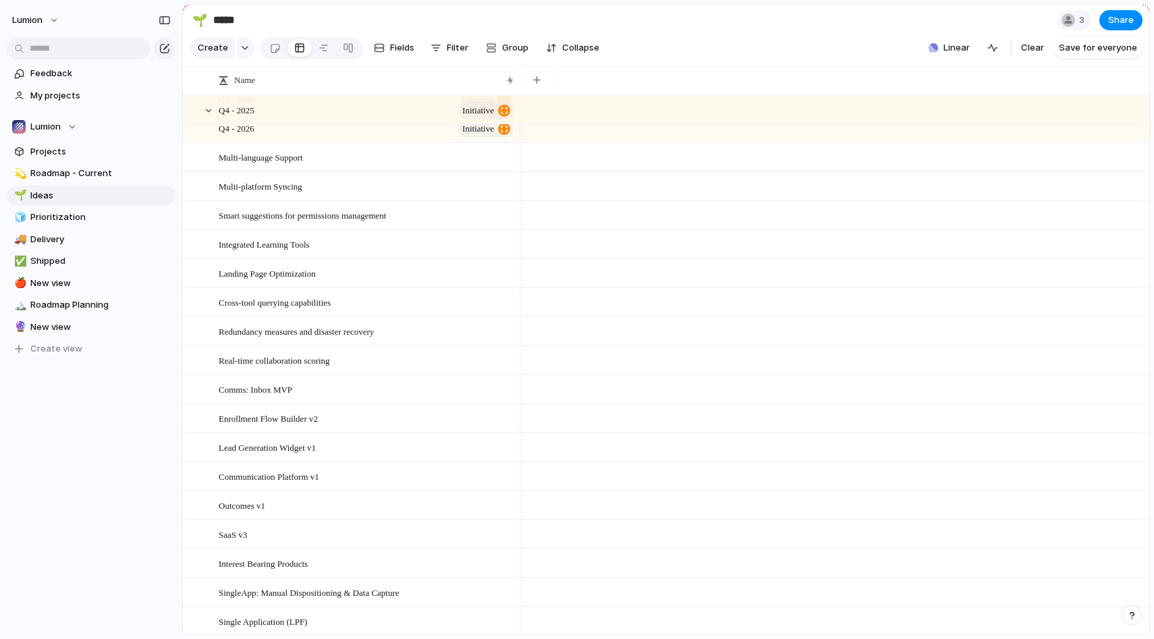
scroll to position [599, 0]
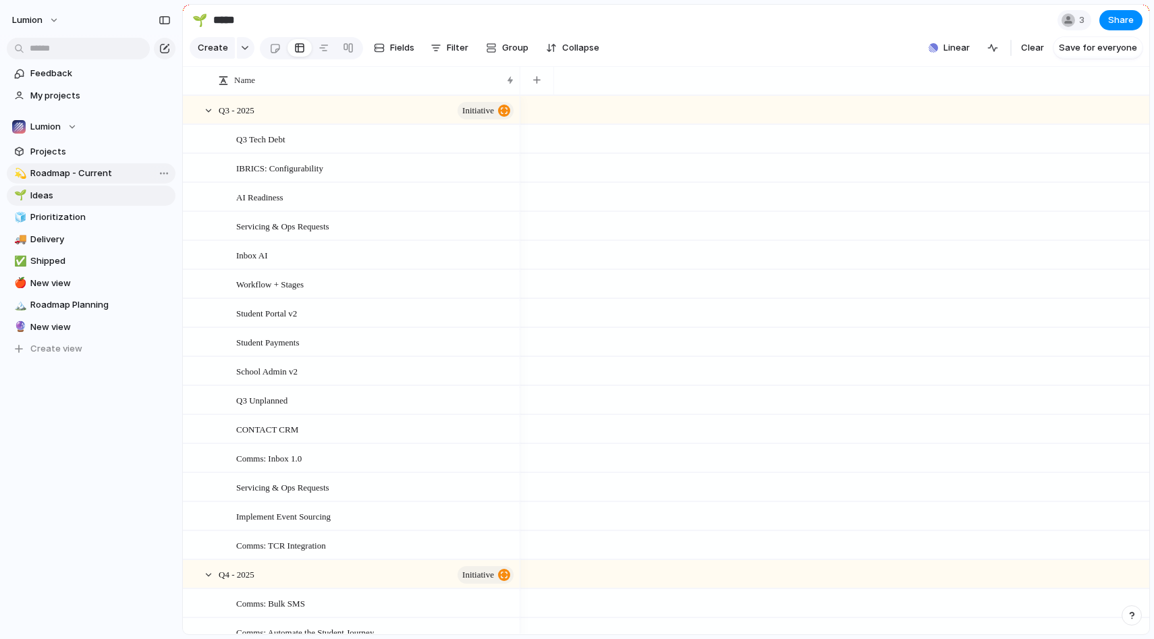
click at [105, 178] on span "Roadmap - Current" at bounding box center [100, 173] width 140 height 13
type input "**********"
